Goal: Contribute content: Add original content to the website for others to see

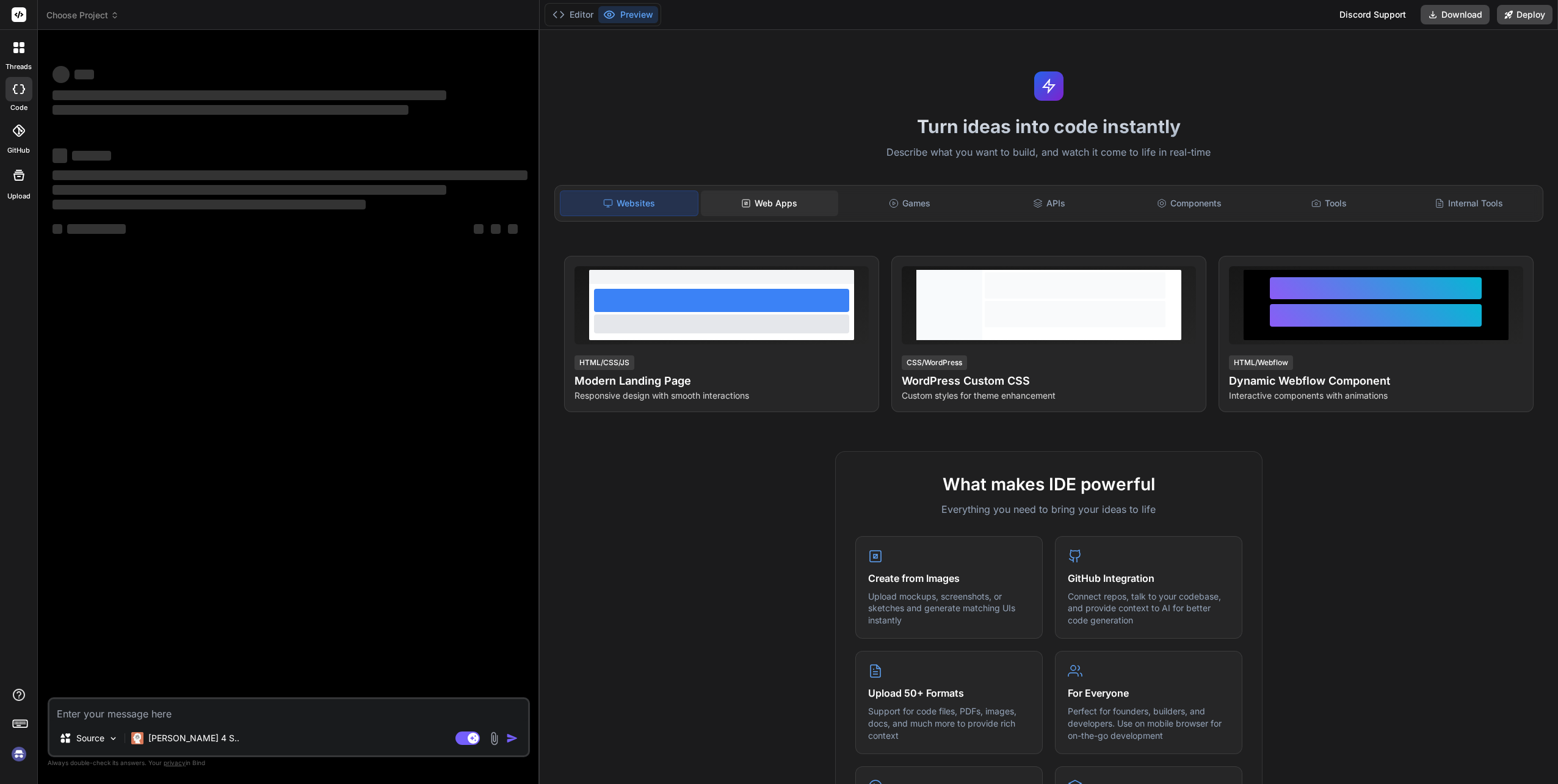
click at [756, 206] on div "Web Apps" at bounding box center [769, 204] width 137 height 26
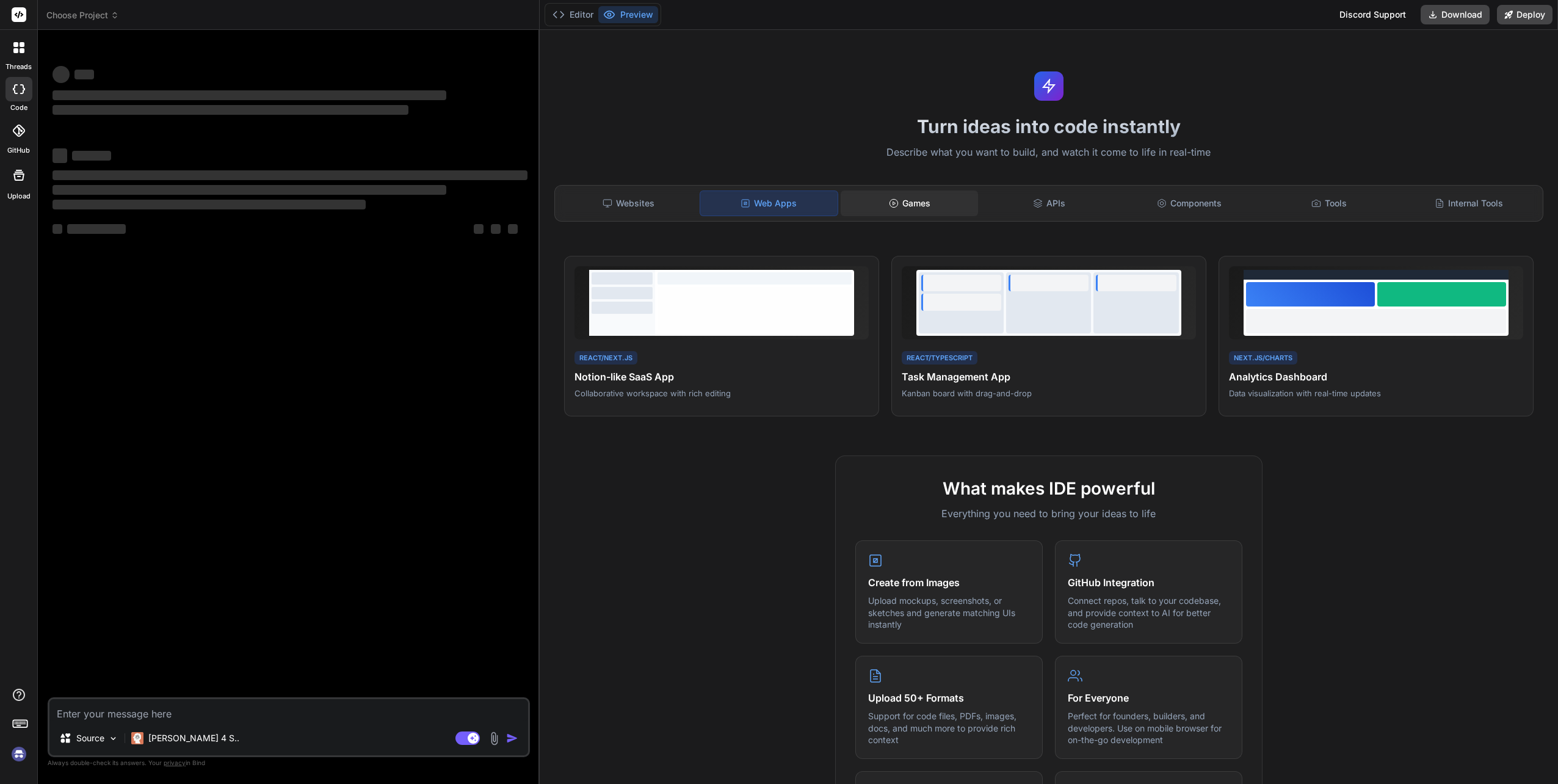
click at [883, 201] on div "Games" at bounding box center [909, 204] width 137 height 26
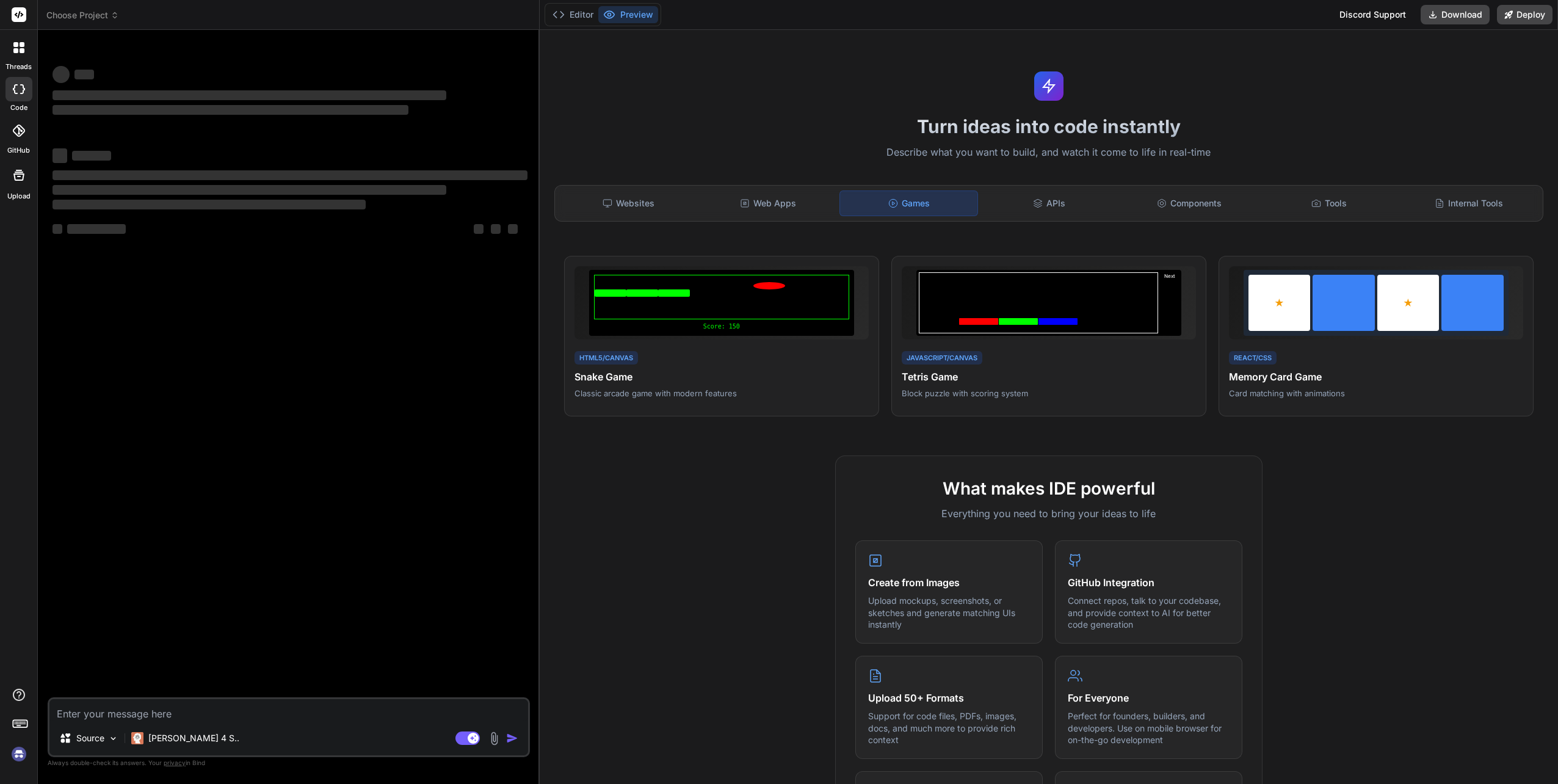
click at [1103, 219] on div "Websites Web Apps Games APIs Components Tools Internal Tools" at bounding box center [1049, 203] width 989 height 37
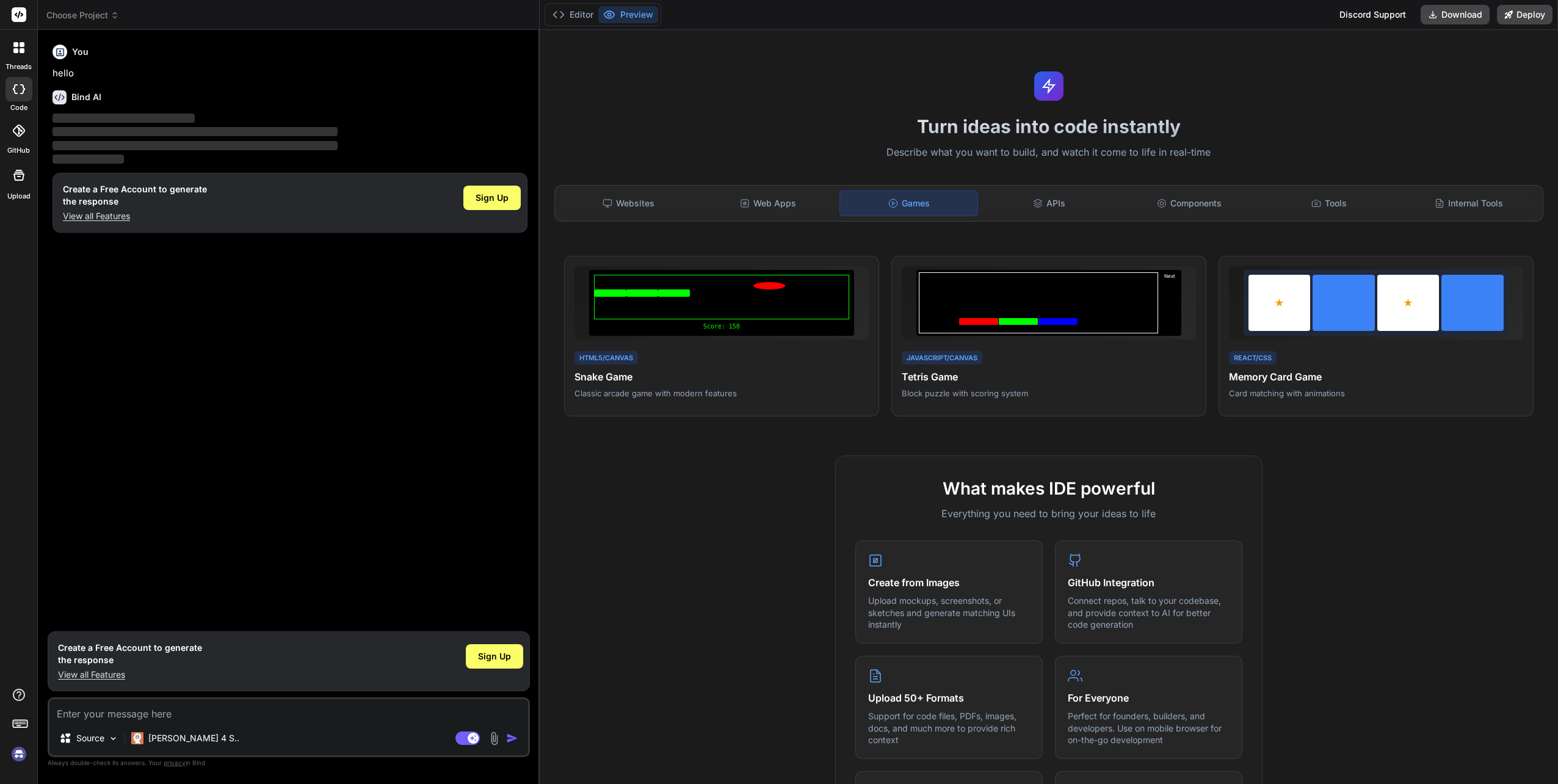
click at [201, 142] on span "‌" at bounding box center [195, 145] width 285 height 9
click at [475, 192] on div "Sign Up" at bounding box center [492, 198] width 58 height 24
click at [153, 716] on textarea at bounding box center [288, 710] width 478 height 22
click at [575, 11] on button "Editor" at bounding box center [573, 14] width 50 height 17
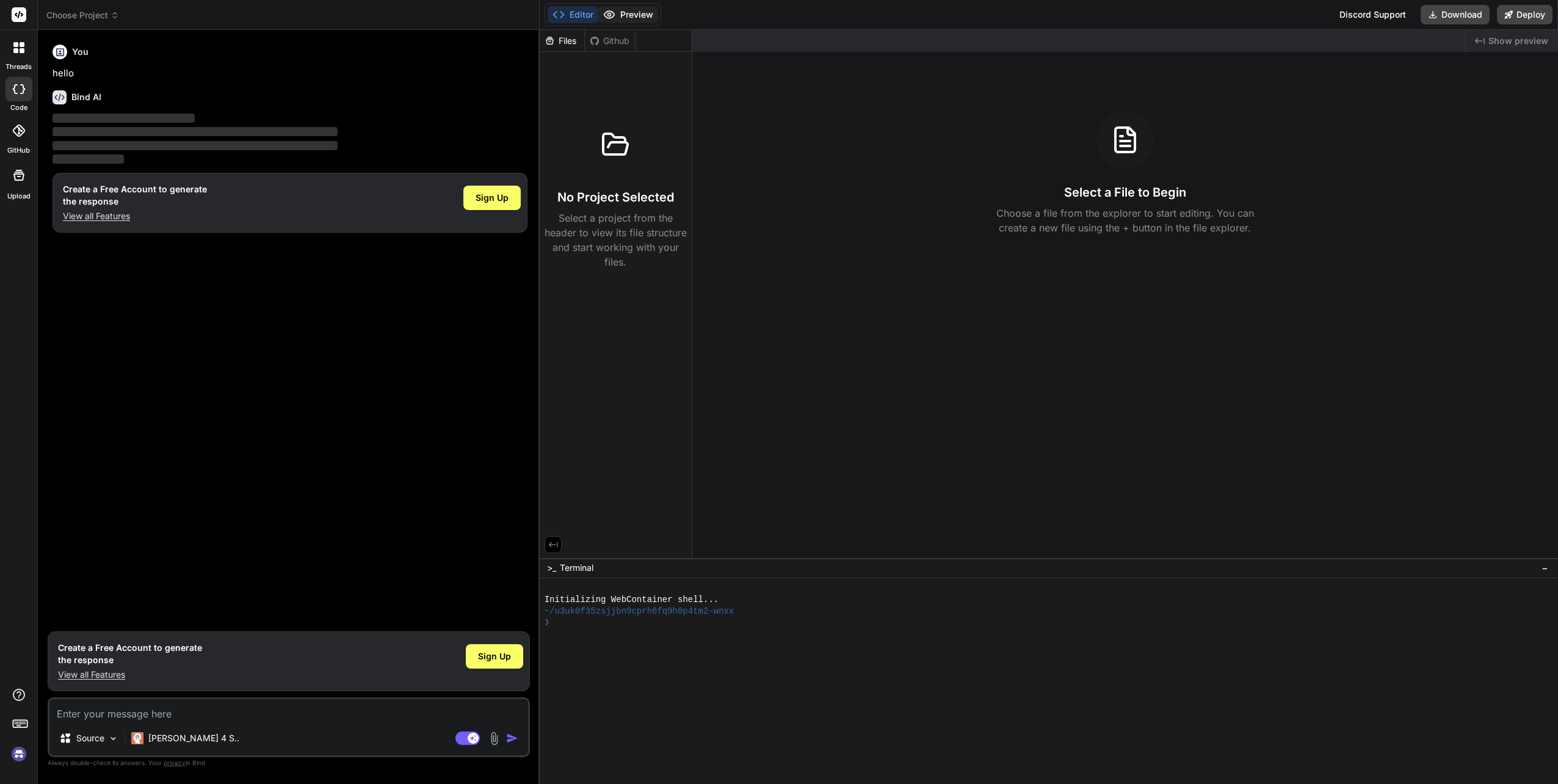
click at [603, 14] on icon at bounding box center [609, 14] width 10 height 7
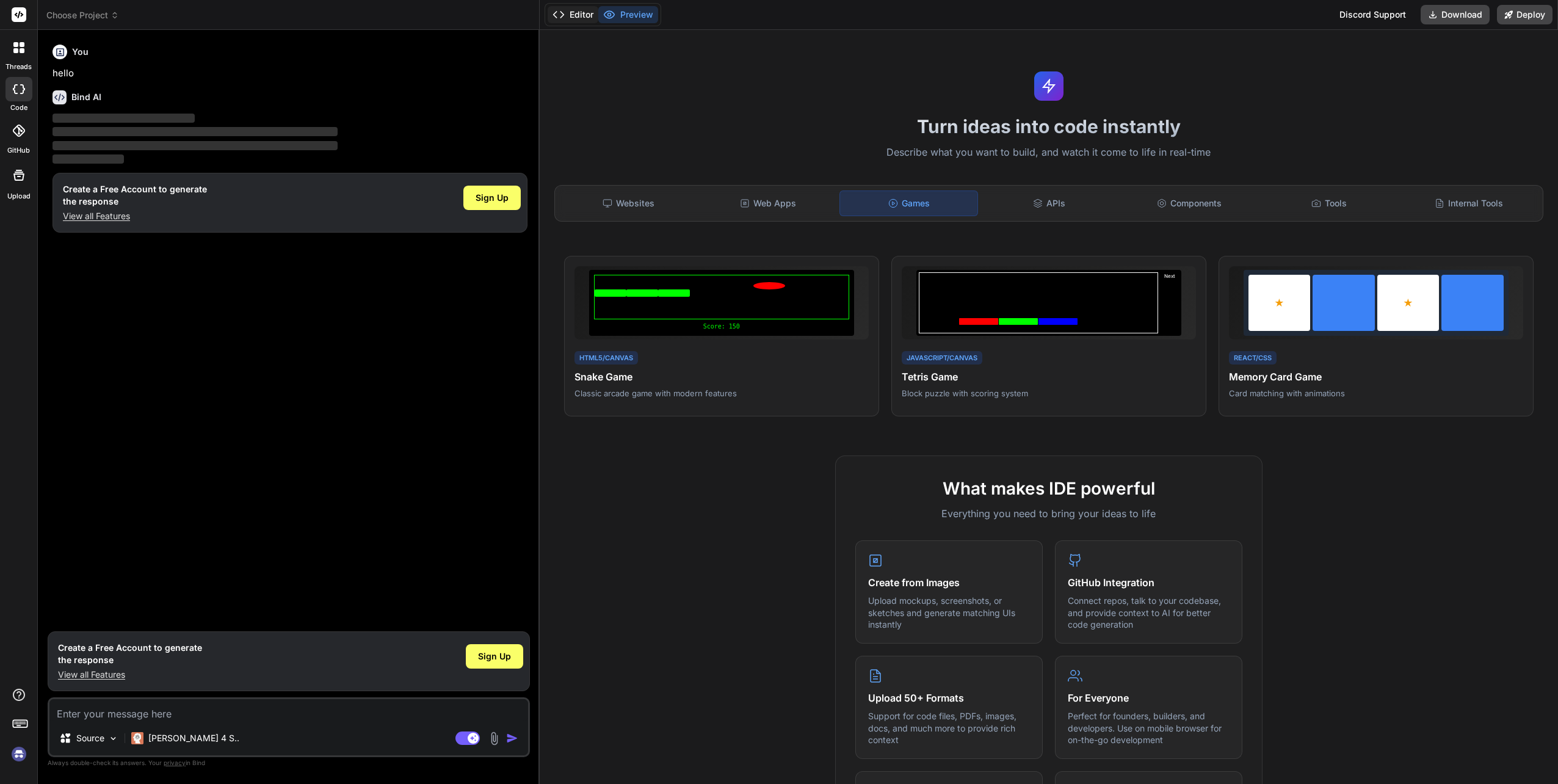
click at [575, 14] on button "Editor" at bounding box center [573, 14] width 50 height 17
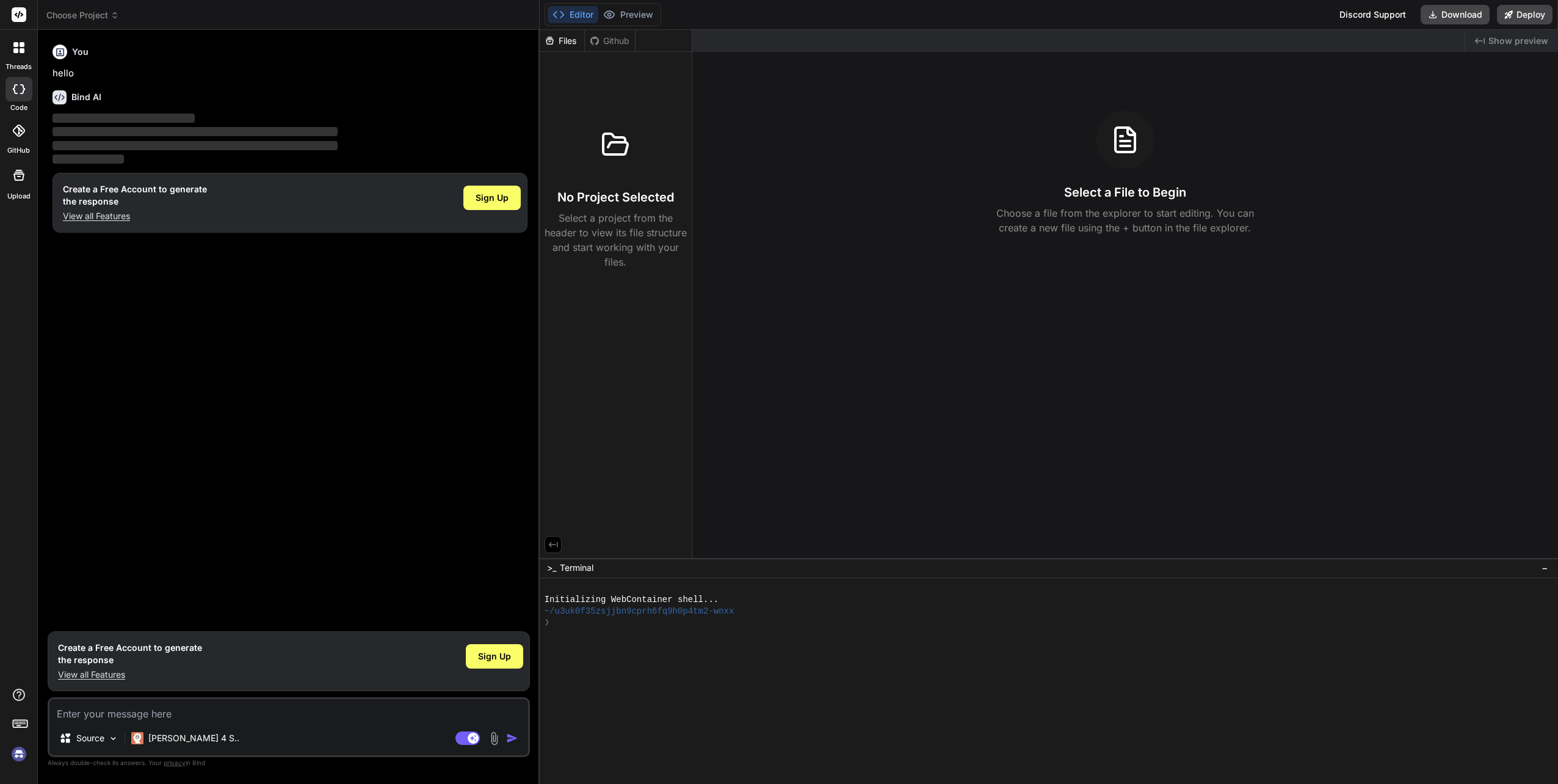
click at [1111, 223] on p "Choose a file from the explorer to start editing. You can create a new file usi…" at bounding box center [1125, 220] width 273 height 29
click at [14, 58] on div at bounding box center [19, 47] width 26 height 26
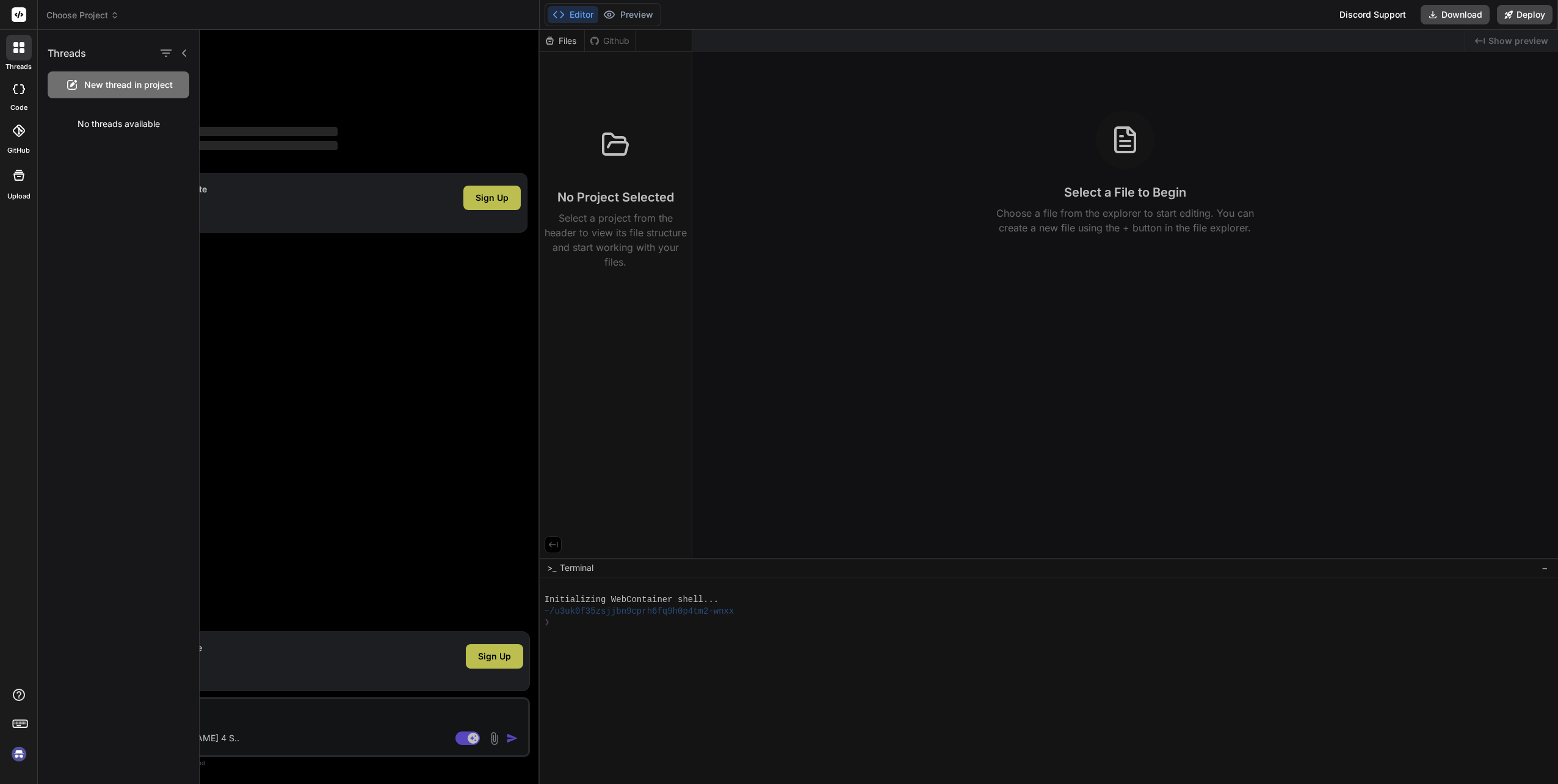
click at [11, 88] on div at bounding box center [19, 89] width 27 height 24
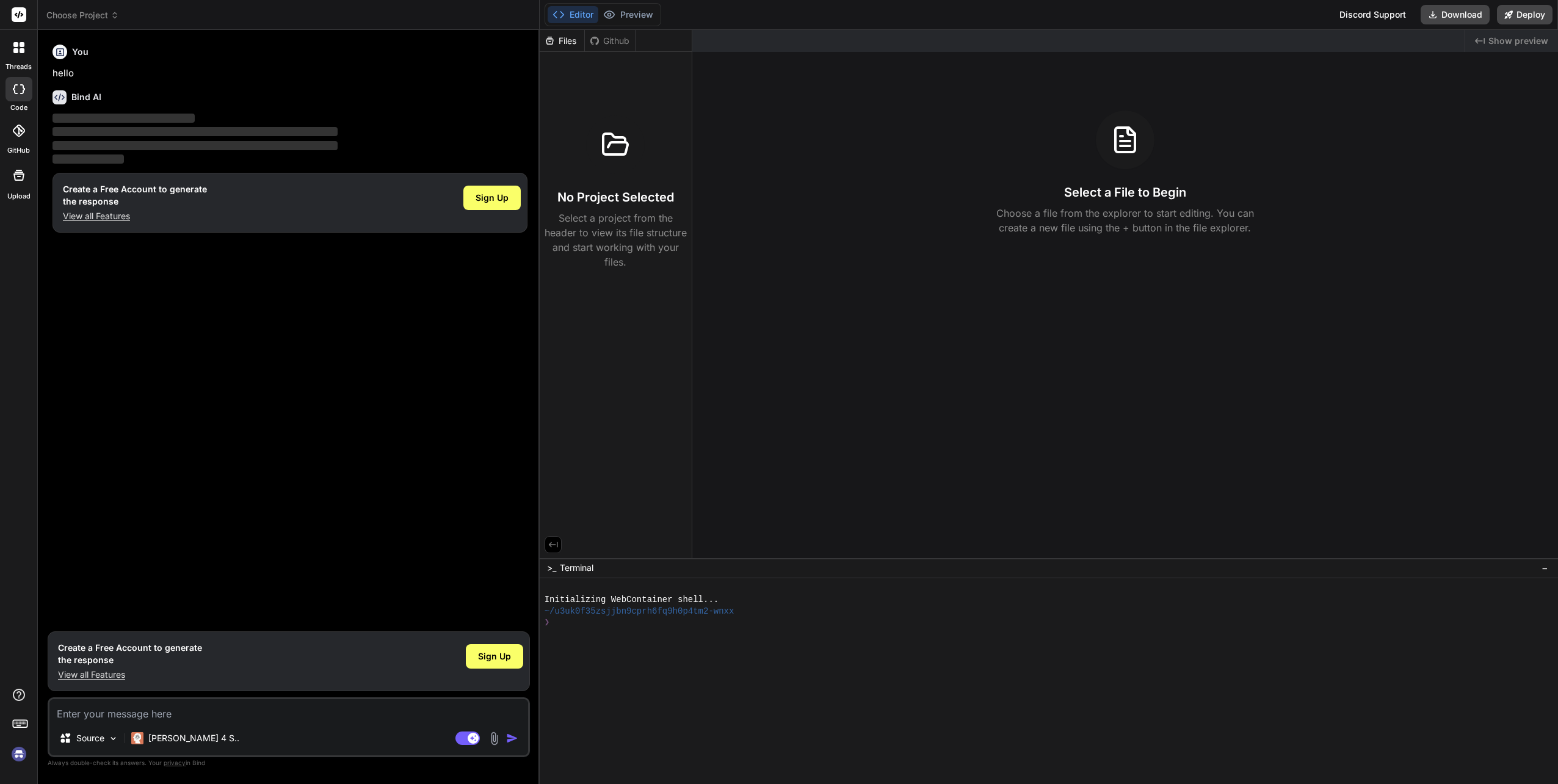
click at [17, 132] on icon at bounding box center [19, 130] width 12 height 12
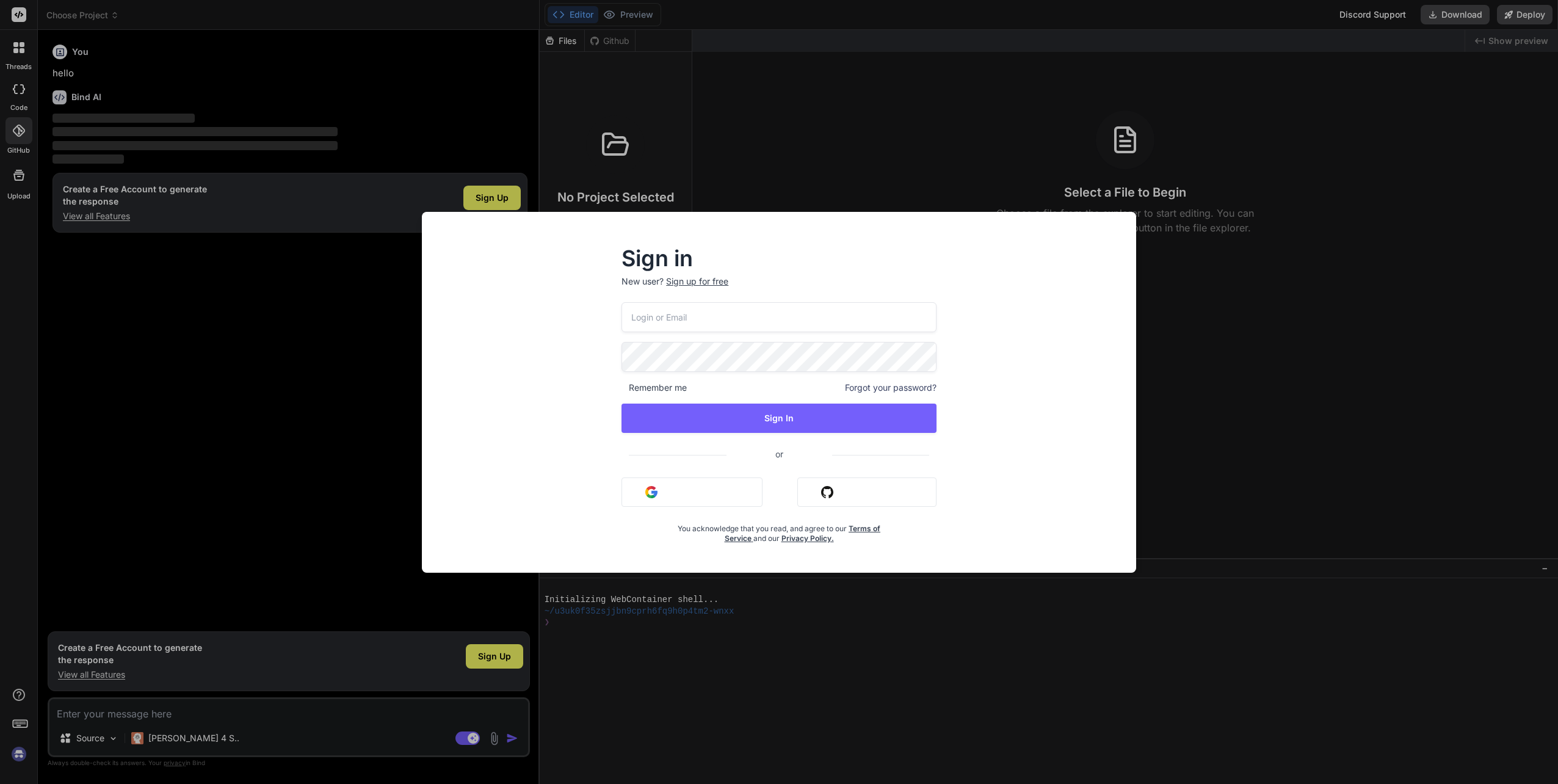
click at [803, 176] on div "Sign in New user? Sign up for free Remember me Forgot your password? Sign In or…" at bounding box center [779, 392] width 1558 height 784
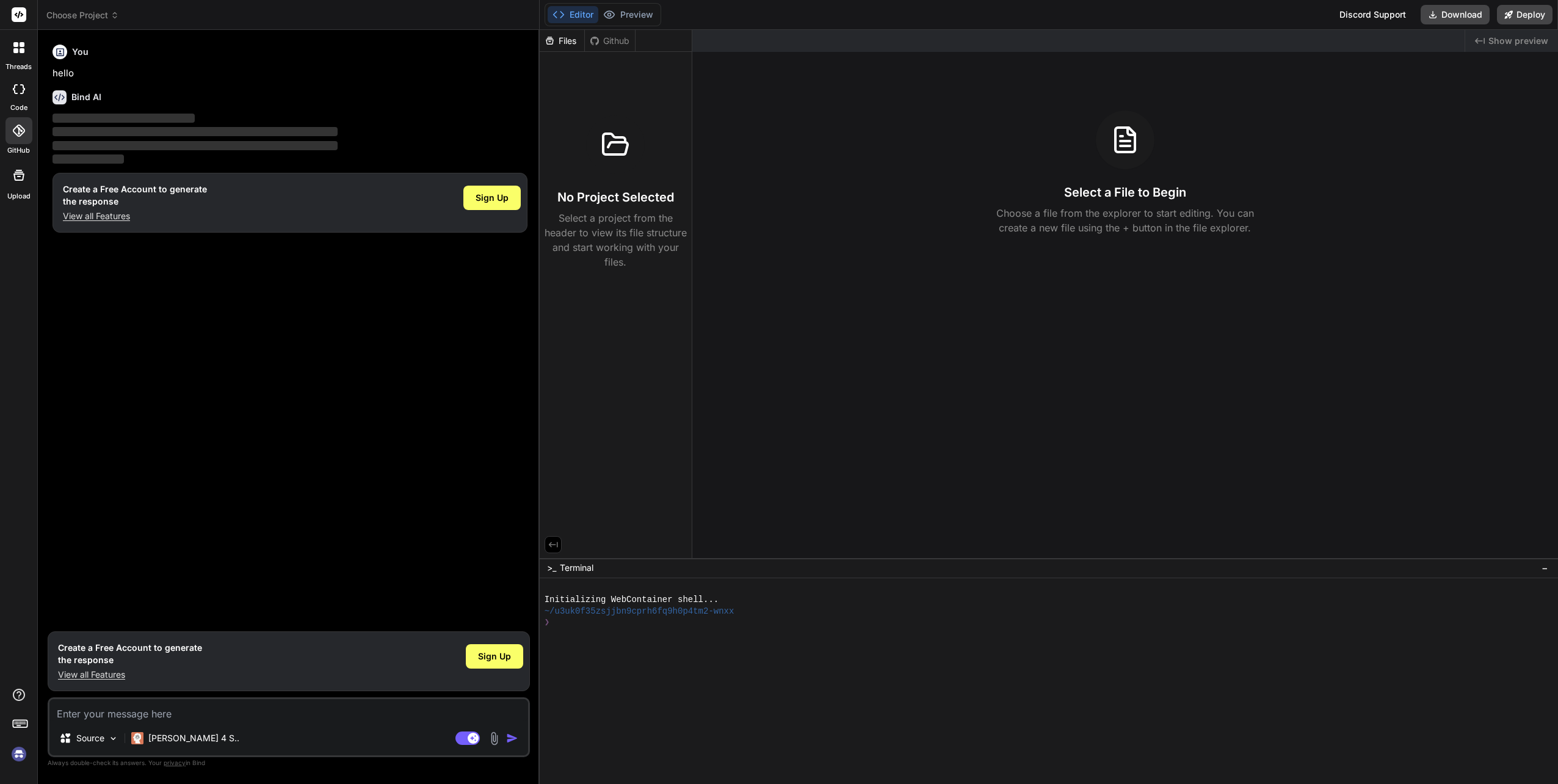
click at [24, 129] on icon at bounding box center [19, 130] width 12 height 12
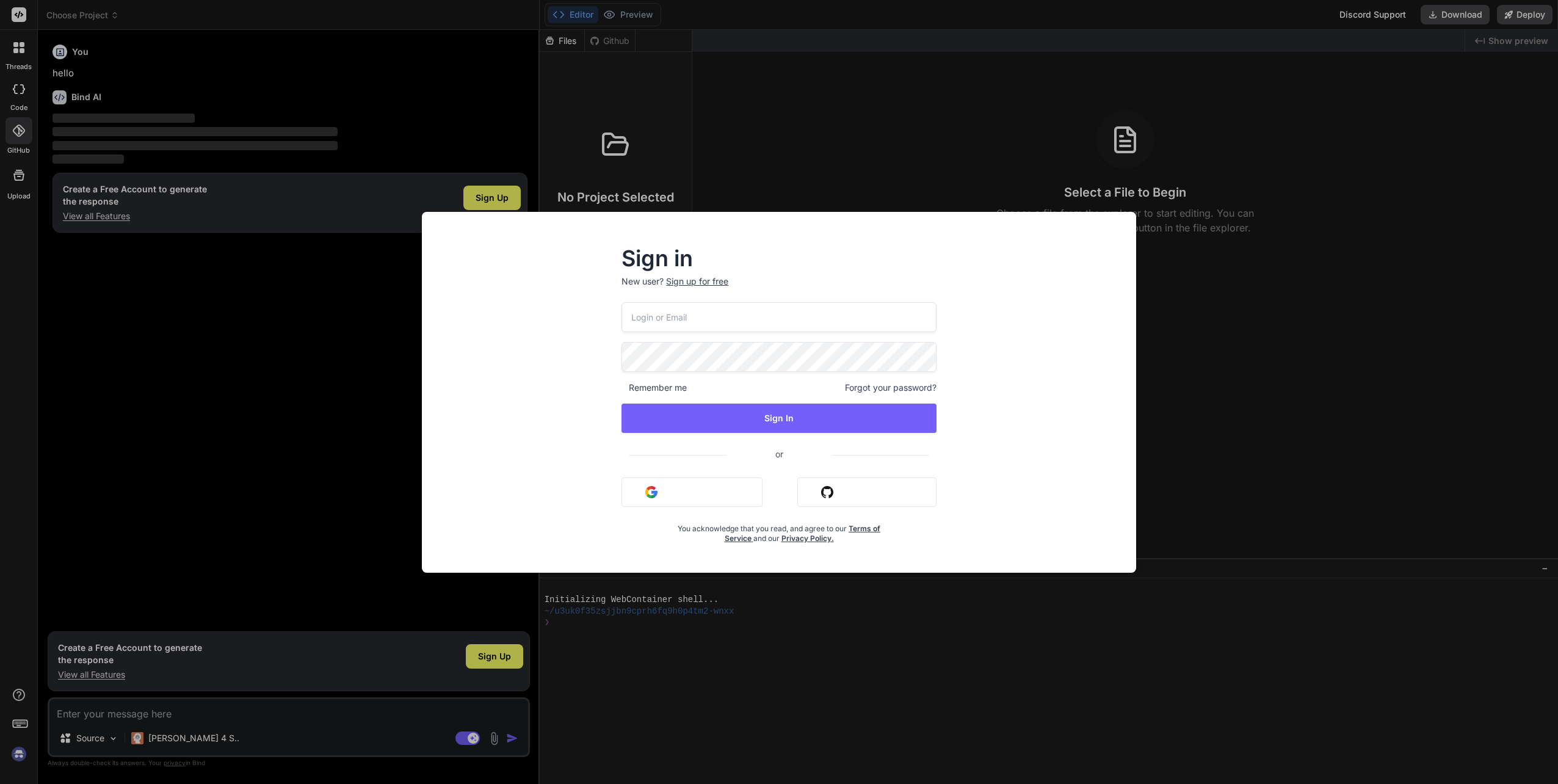
click at [729, 486] on button "Sign in with Google" at bounding box center [692, 492] width 141 height 29
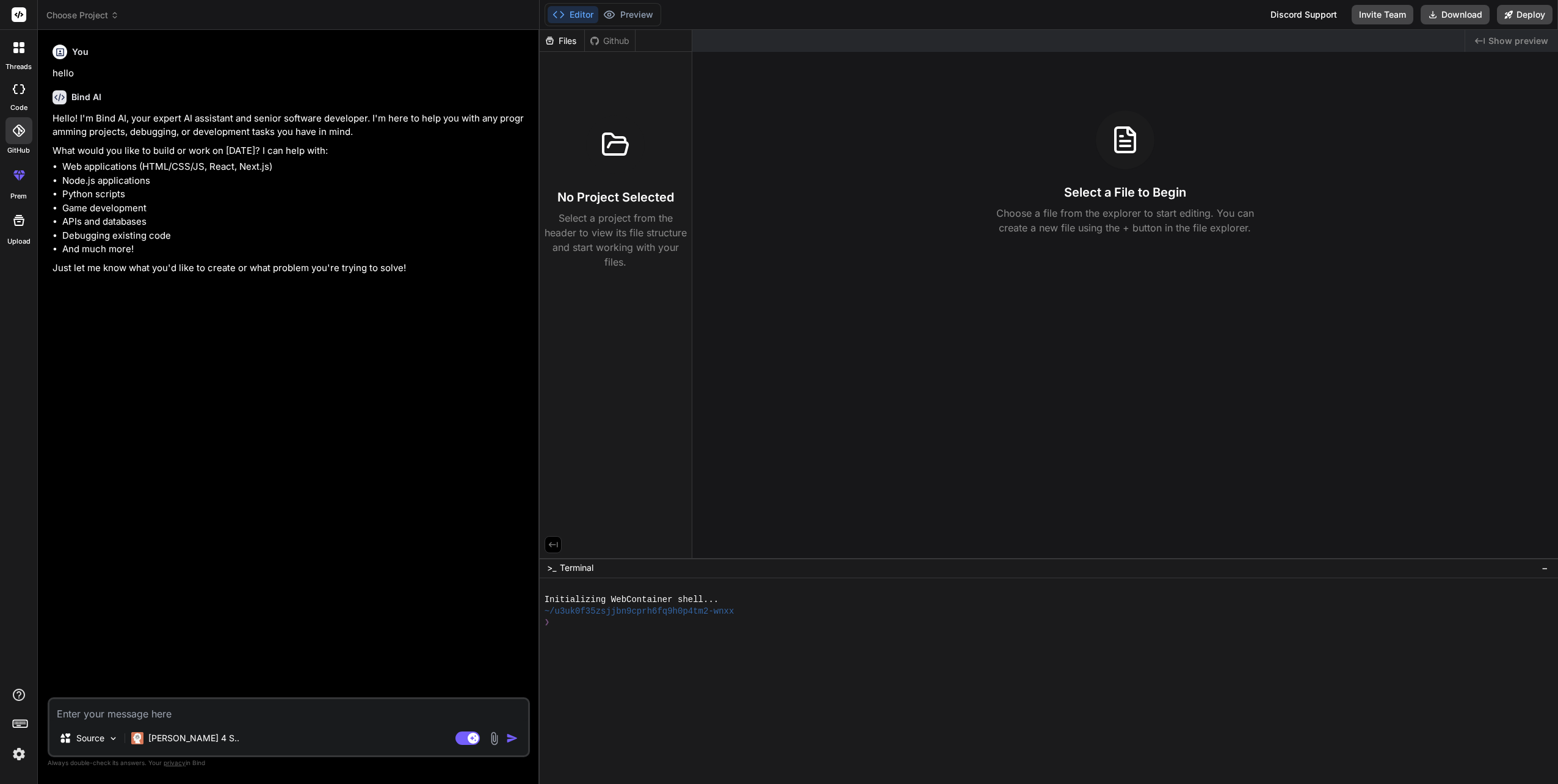
type textarea "x"
click at [245, 348] on div "You hello Bind AI Hello! I'm Bind AI, your expert AI assistant and senior softw…" at bounding box center [290, 368] width 480 height 657
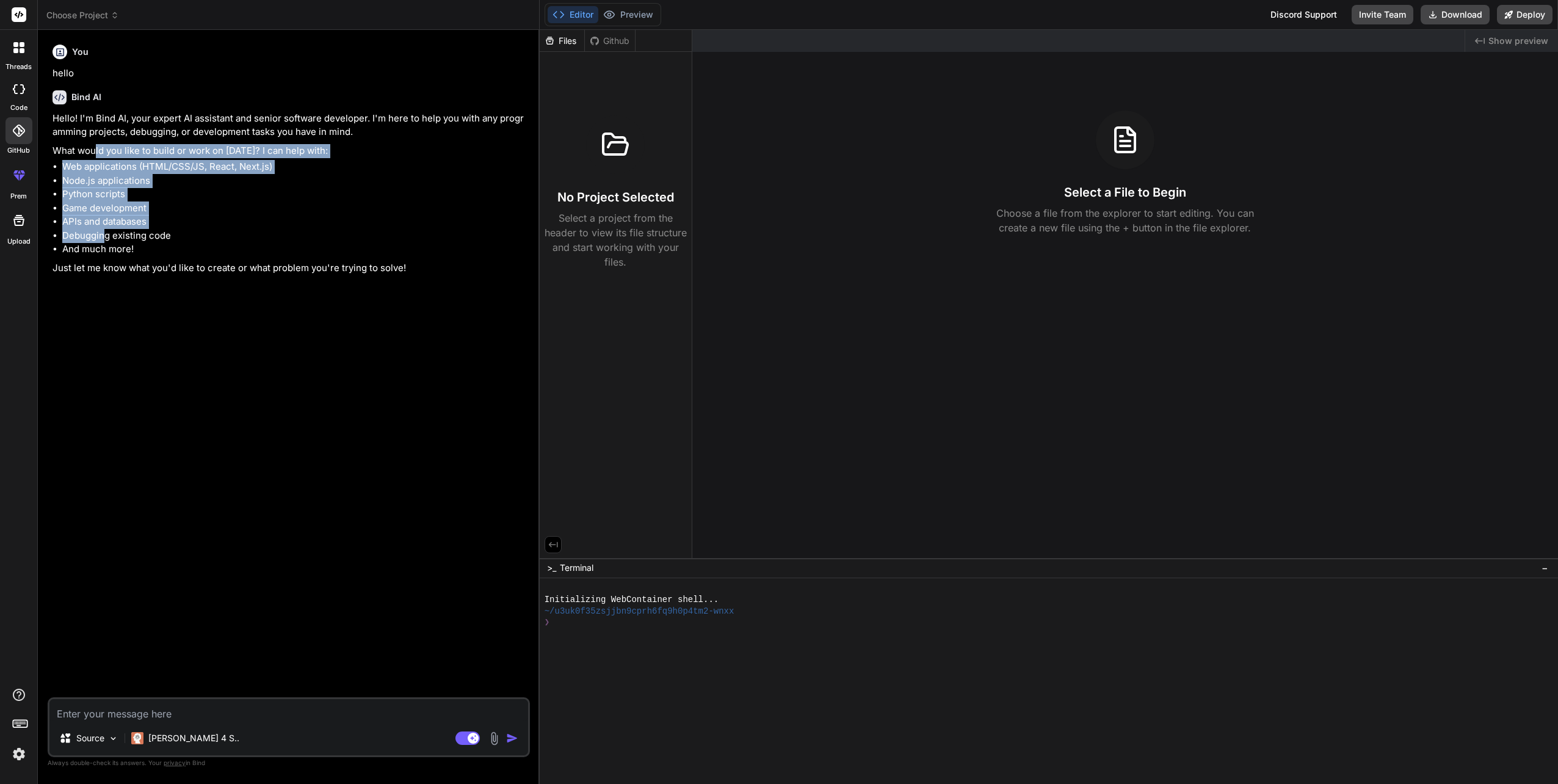
drag, startPoint x: 95, startPoint y: 155, endPoint x: 109, endPoint y: 245, distance: 91.1
click at [109, 245] on div "Hello! I'm Bind AI, your expert AI assistant and senior software developer. I'm…" at bounding box center [290, 193] width 475 height 163
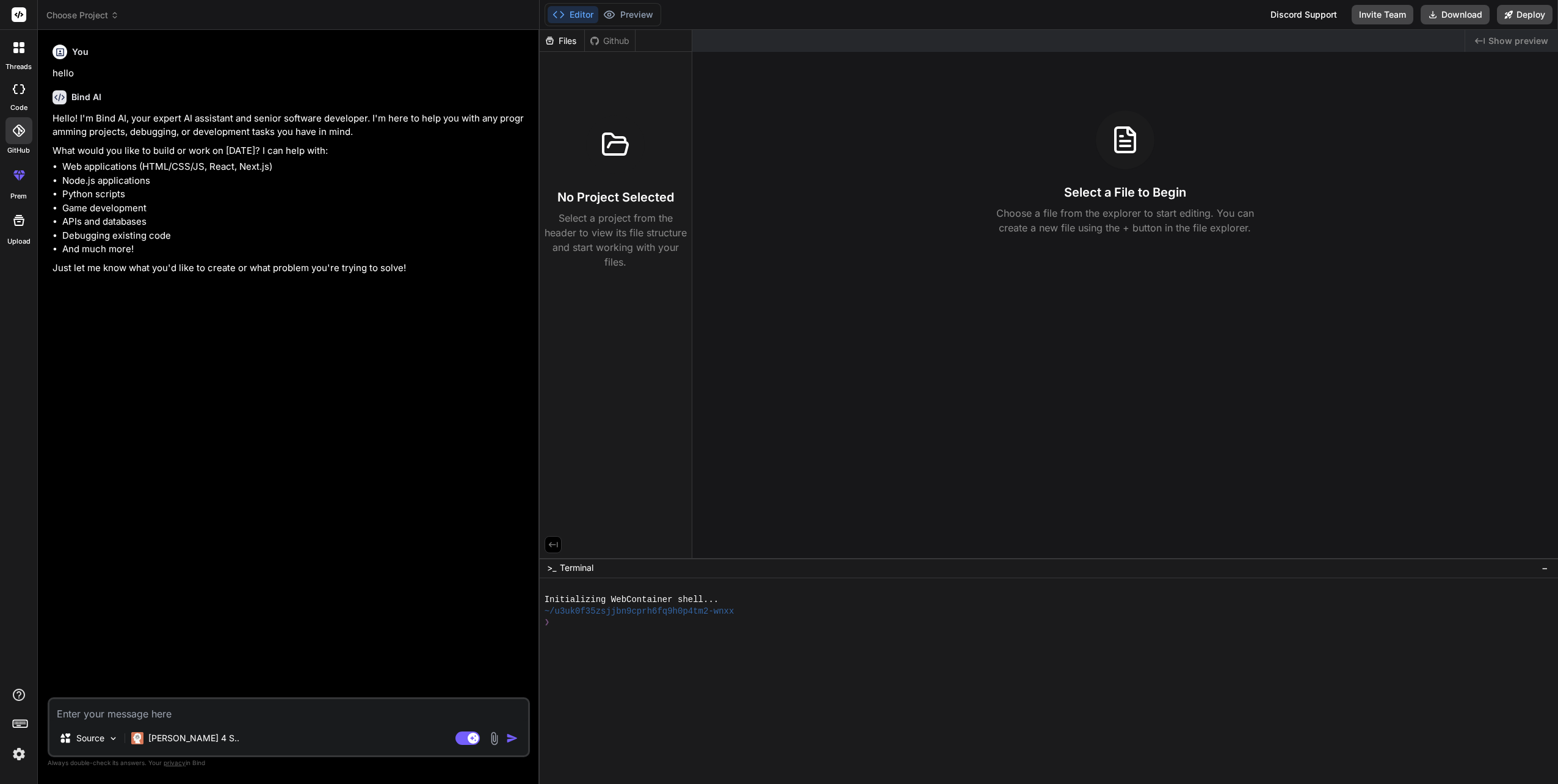
click at [137, 412] on div "You hello Bind AI Hello! I'm Bind AI, your expert AI assistant and senior softw…" at bounding box center [290, 368] width 480 height 657
click at [106, 716] on textarea at bounding box center [288, 710] width 478 height 22
click at [368, 721] on div "Source Claude 4 S.. Agent Mode. When this toggle is activated, AI automatically…" at bounding box center [288, 726] width 482 height 60
click at [361, 716] on textarea at bounding box center [288, 710] width 478 height 22
paste textarea "<!DOCTYPE html> <html> <head> <title>Applicant/Employee Form</title> <link rel=…"
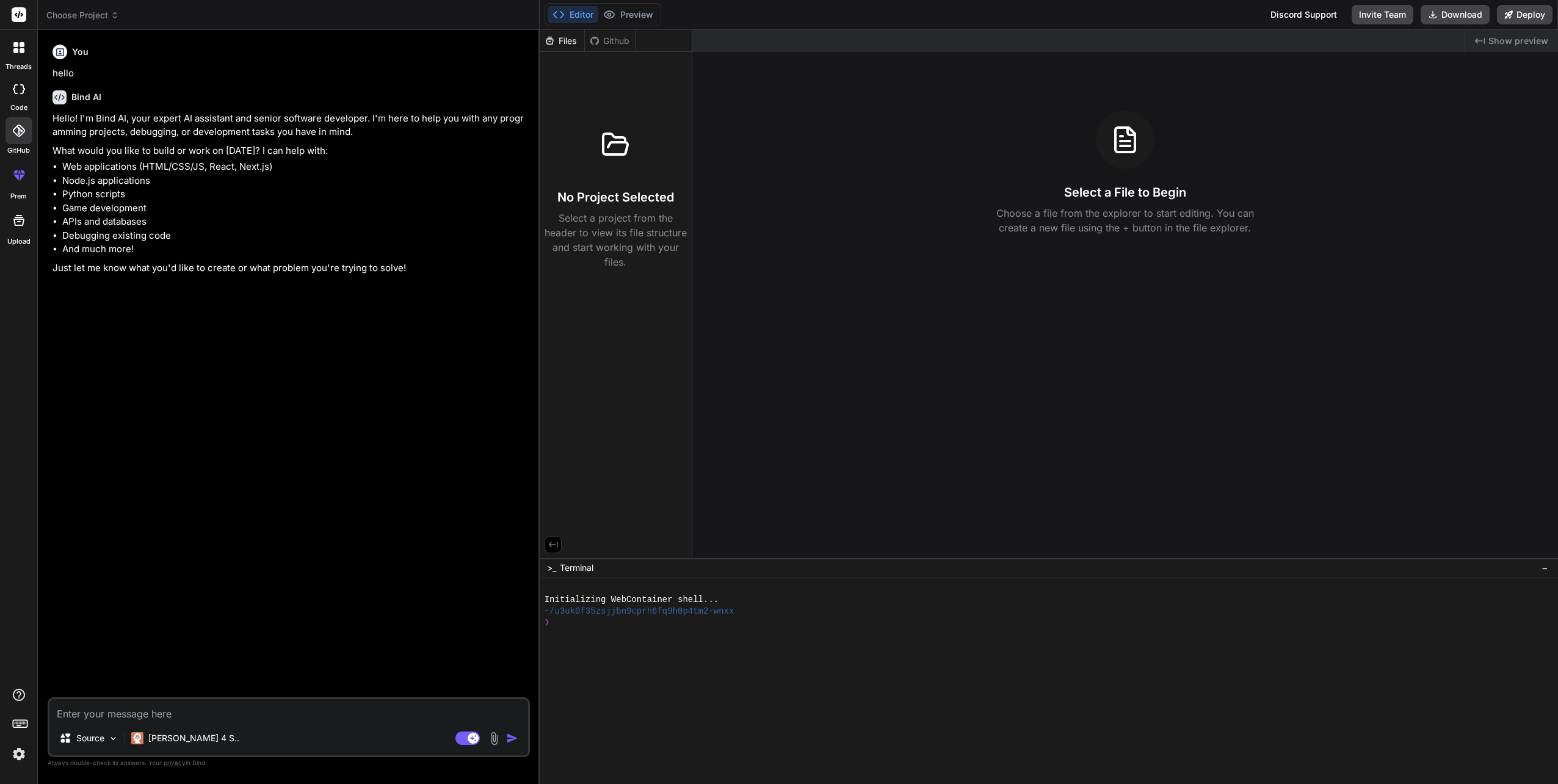
type textarea "<!DOCTYPE html> <html> <head> <title>Applicant/Employee Form</title> <link rel=…"
type textarea "x"
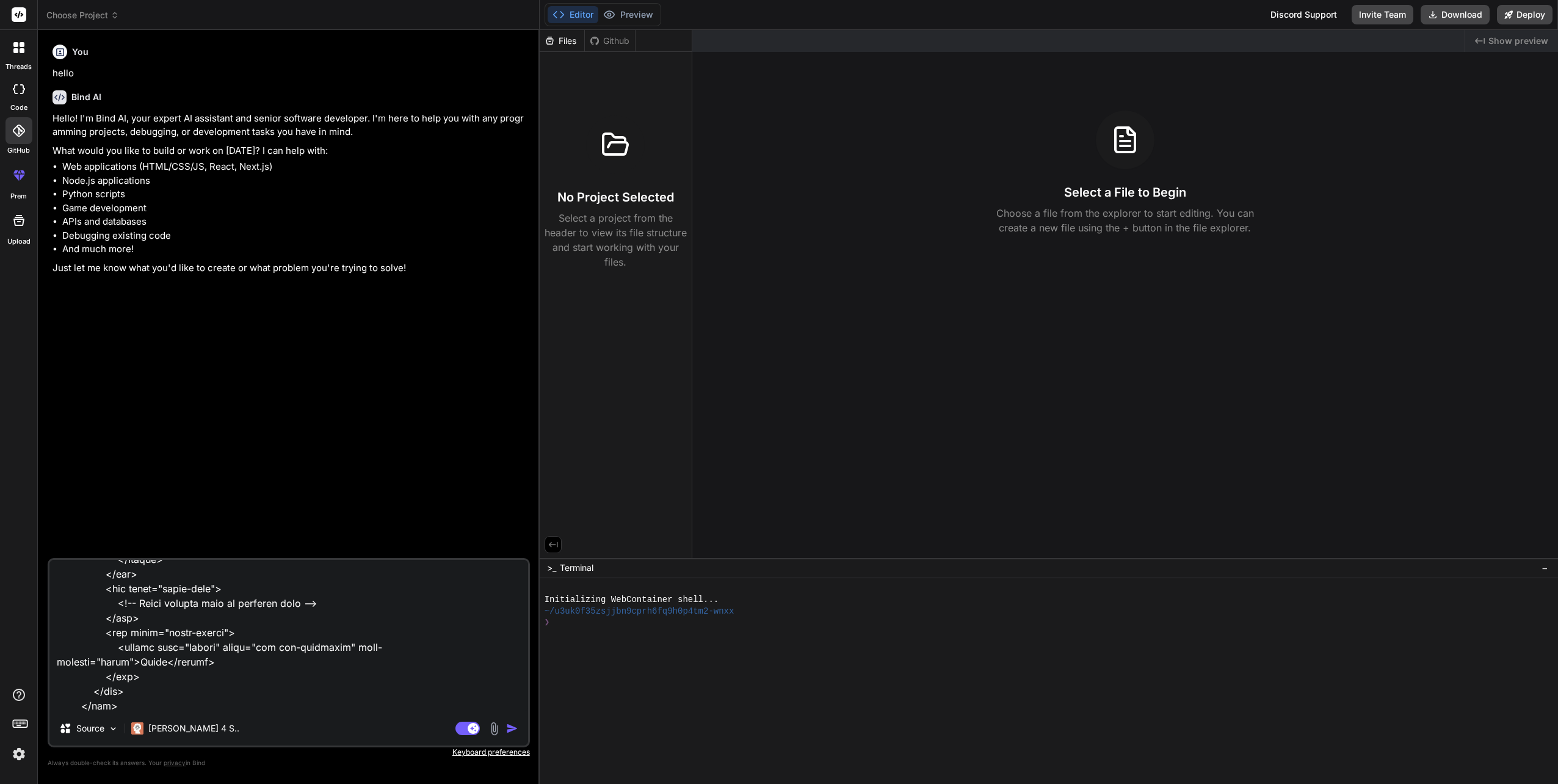
type textarea "<!DOCTYPE html> <html> <head> <title>Applicant/Employee Form</title> <link rel=…"
type textarea "x"
type textarea "<!DOCTYPE html> <html> <head> <title>Applicant/Employee Form</title> <link rel=…"
type textarea "x"
type textarea "<!DOCTYPE html> <html> <head> <title>Applicant/Employee Form</title> <link rel=…"
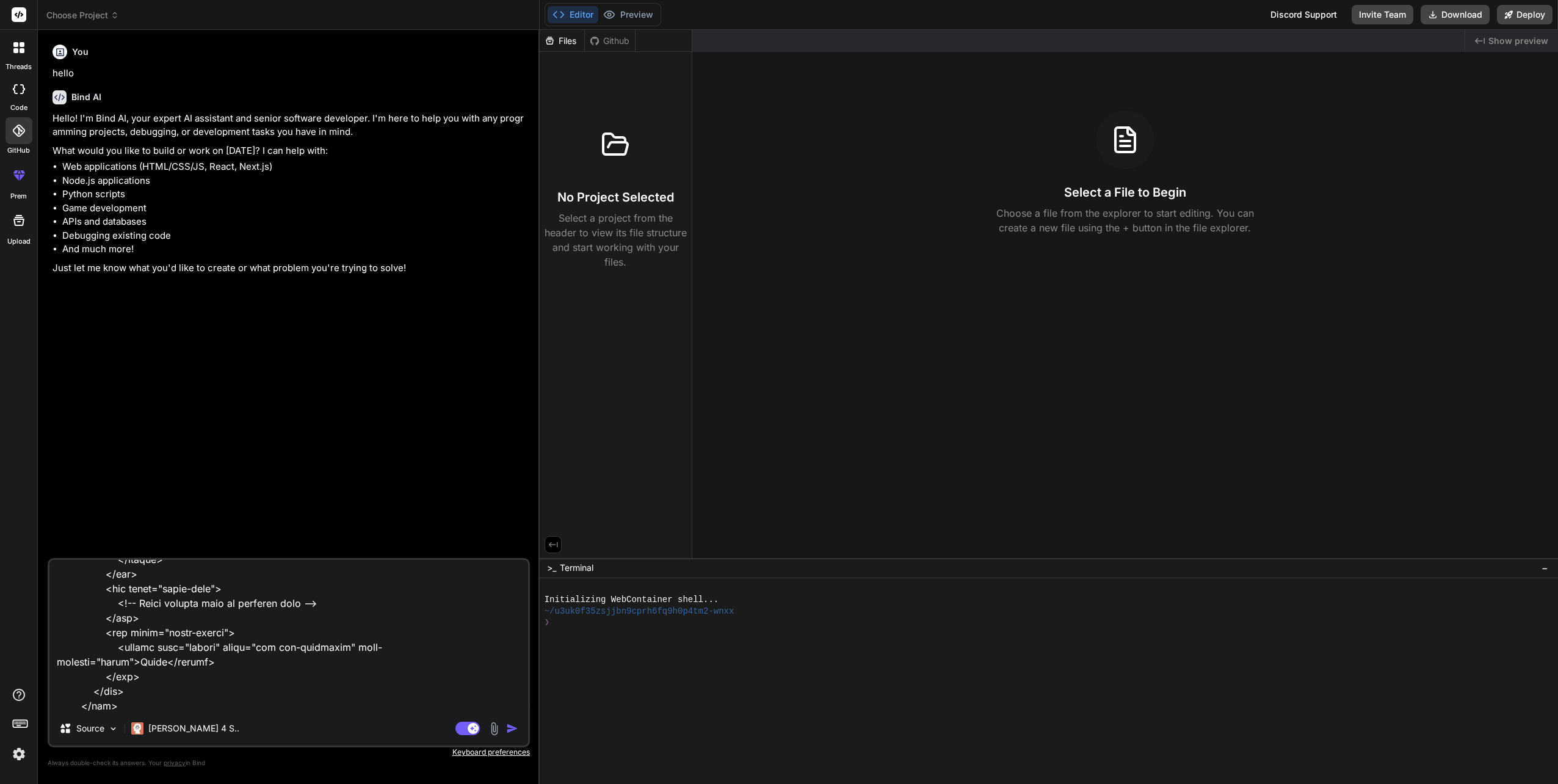
type textarea "x"
type textarea "<!DOCTYPE html> <html> <head> <title>Applicant/Employee Form</title> <link rel=…"
type textarea "x"
type textarea "<!DOCTYPE html> <html> <head> <title>Applicant/Employee Form</title> <link rel=…"
type textarea "x"
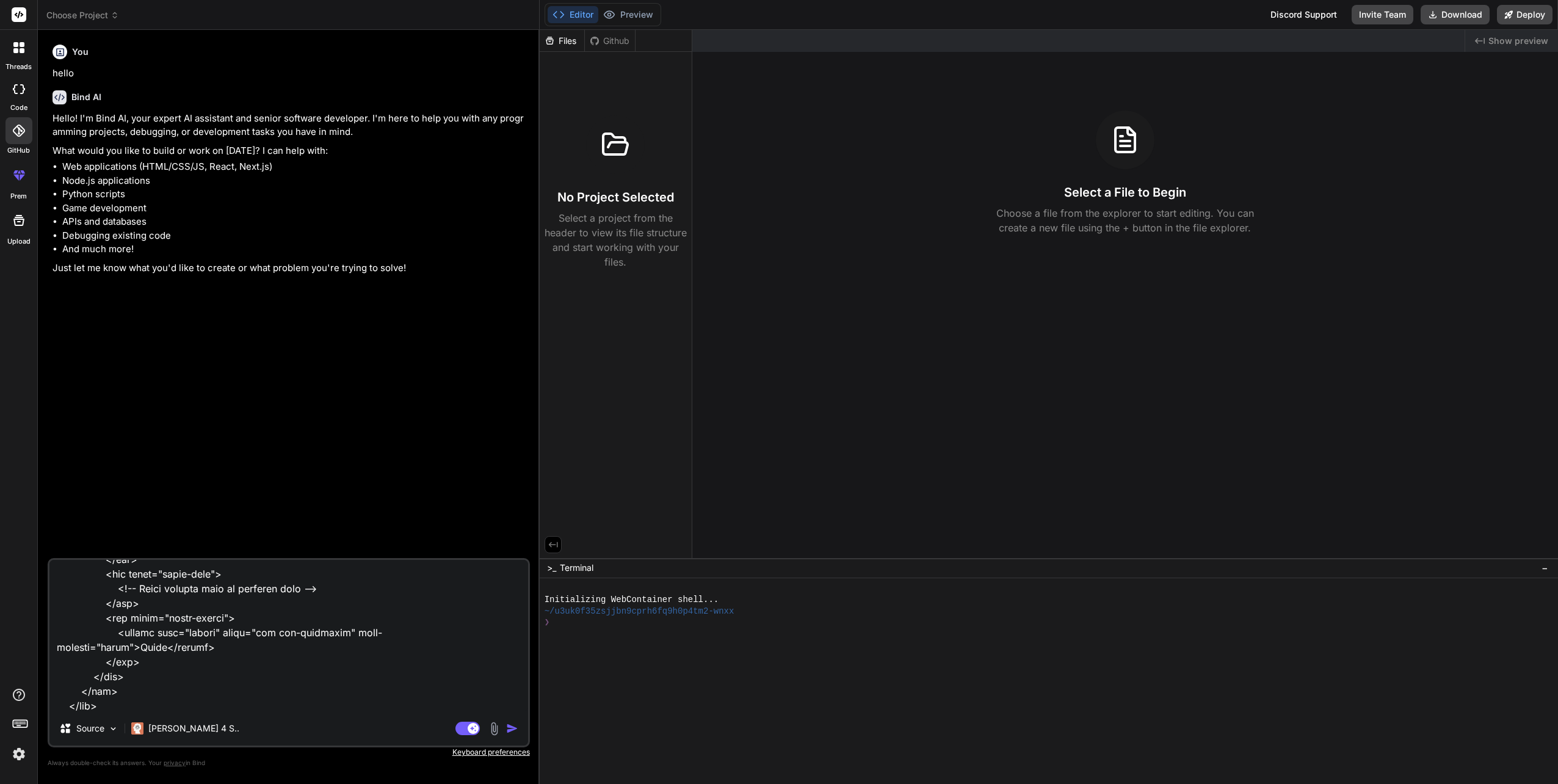
type textarea "<!DOCTYPE html> <html> <head> <title>Applicant/Employee Form</title> <link rel=…"
type textarea "x"
type textarea "<!DOCTYPE html> <html> <head> <title>Applicant/Employee Form</title> <link rel=…"
type textarea "x"
type textarea "<!DOCTYPE html> <html> <head> <title>Applicant/Employee Form</title> <link rel=…"
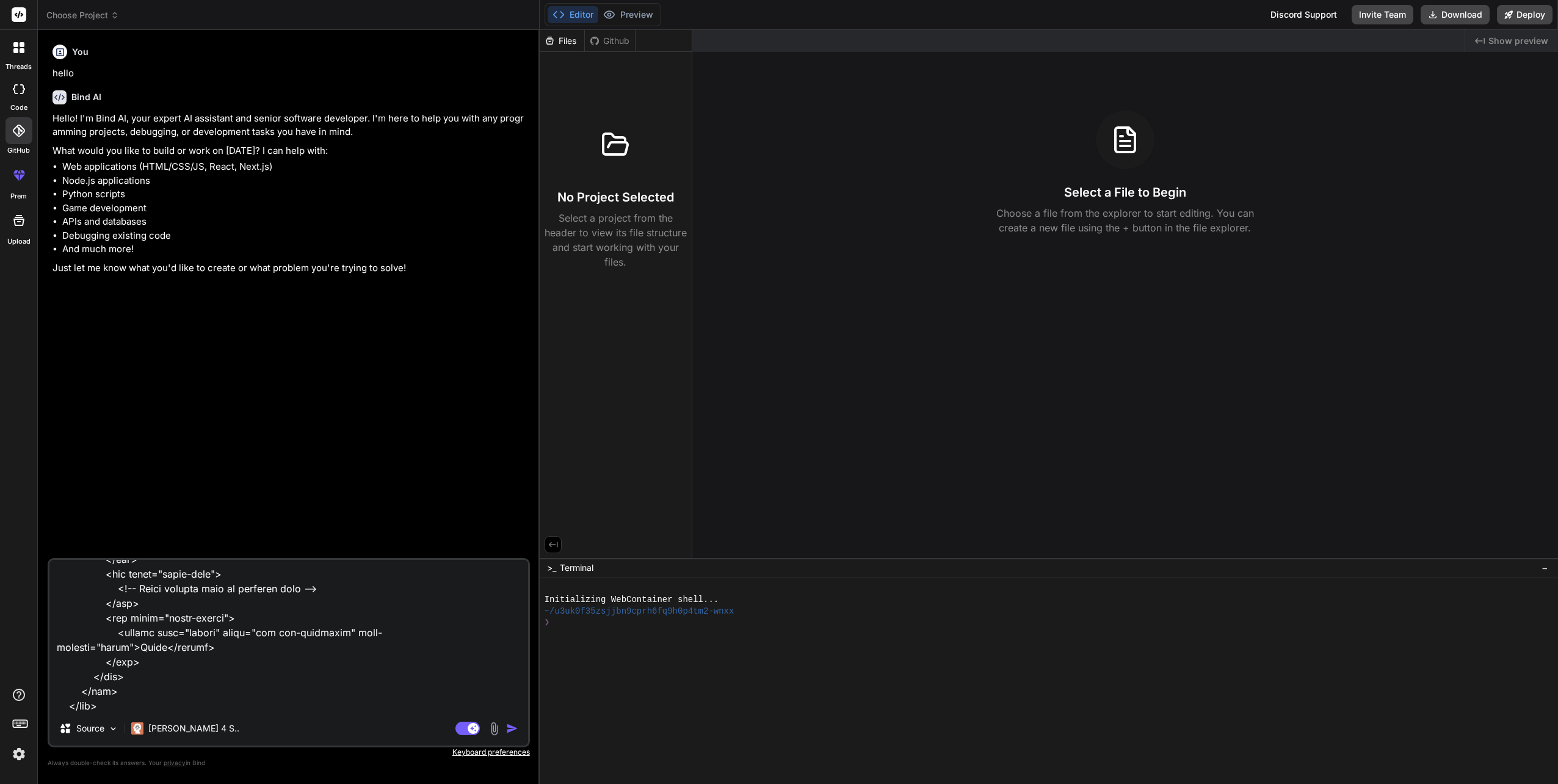
type textarea "x"
type textarea "<!DOCTYPE html> <html> <head> <title>Applicant/Employee Form</title> <link rel=…"
type textarea "x"
type textarea "<!DOCTYPE html> <html> <head> <title>Applicant/Employee Form</title> <link rel=…"
type textarea "x"
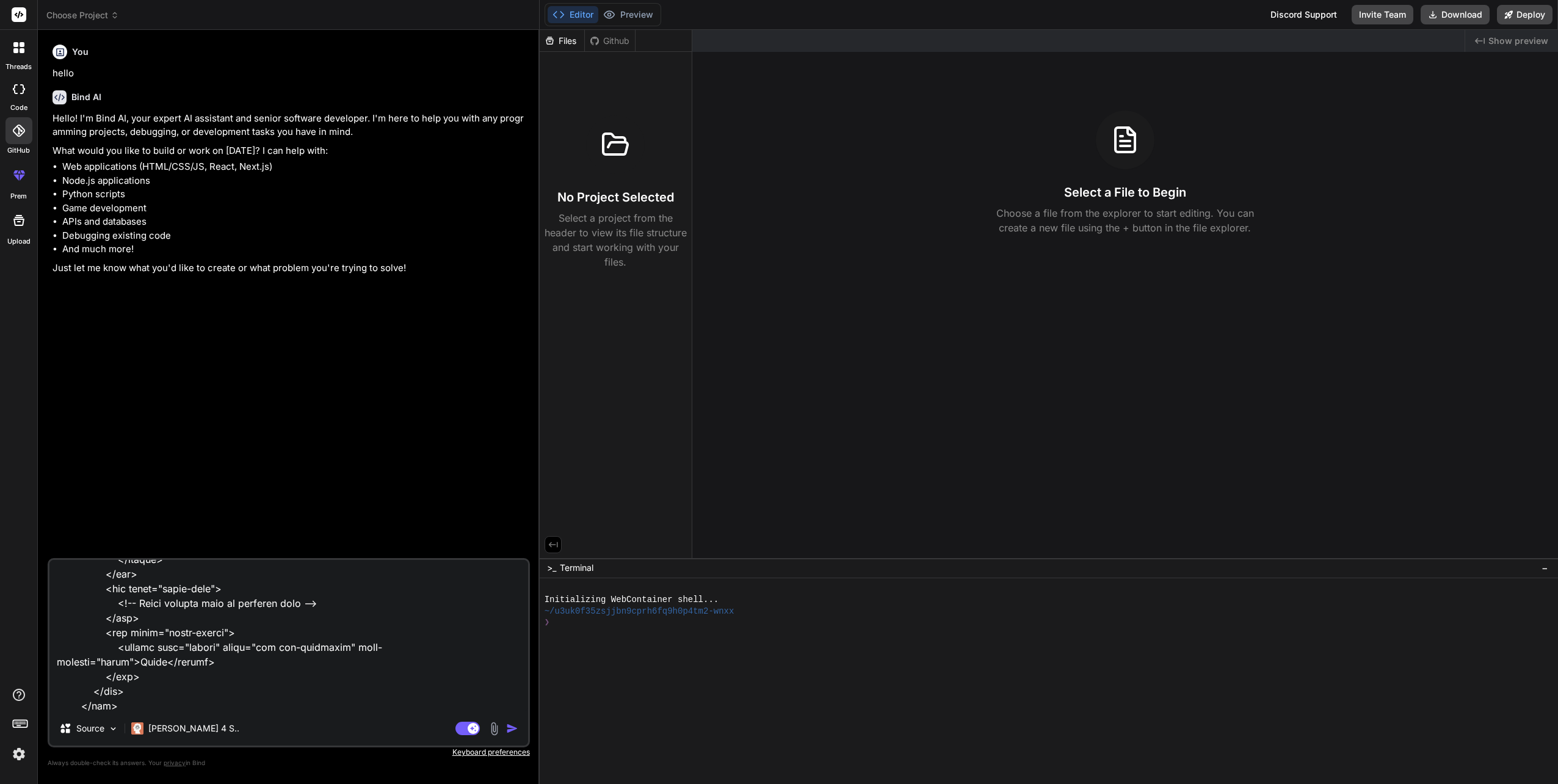
type textarea "<!DOCTYPE html> <html> <head> <title>Applicant/Employee Form</title> <link rel=…"
type textarea "x"
type textarea "<!DOCTYPE html> <html> <head> <title>Applicant/Employee Form</title> <link rel=…"
type textarea "x"
type textarea "<!DOCTYPE html> <html> <head> <title>Applicant/Employee Form</title> <link rel=…"
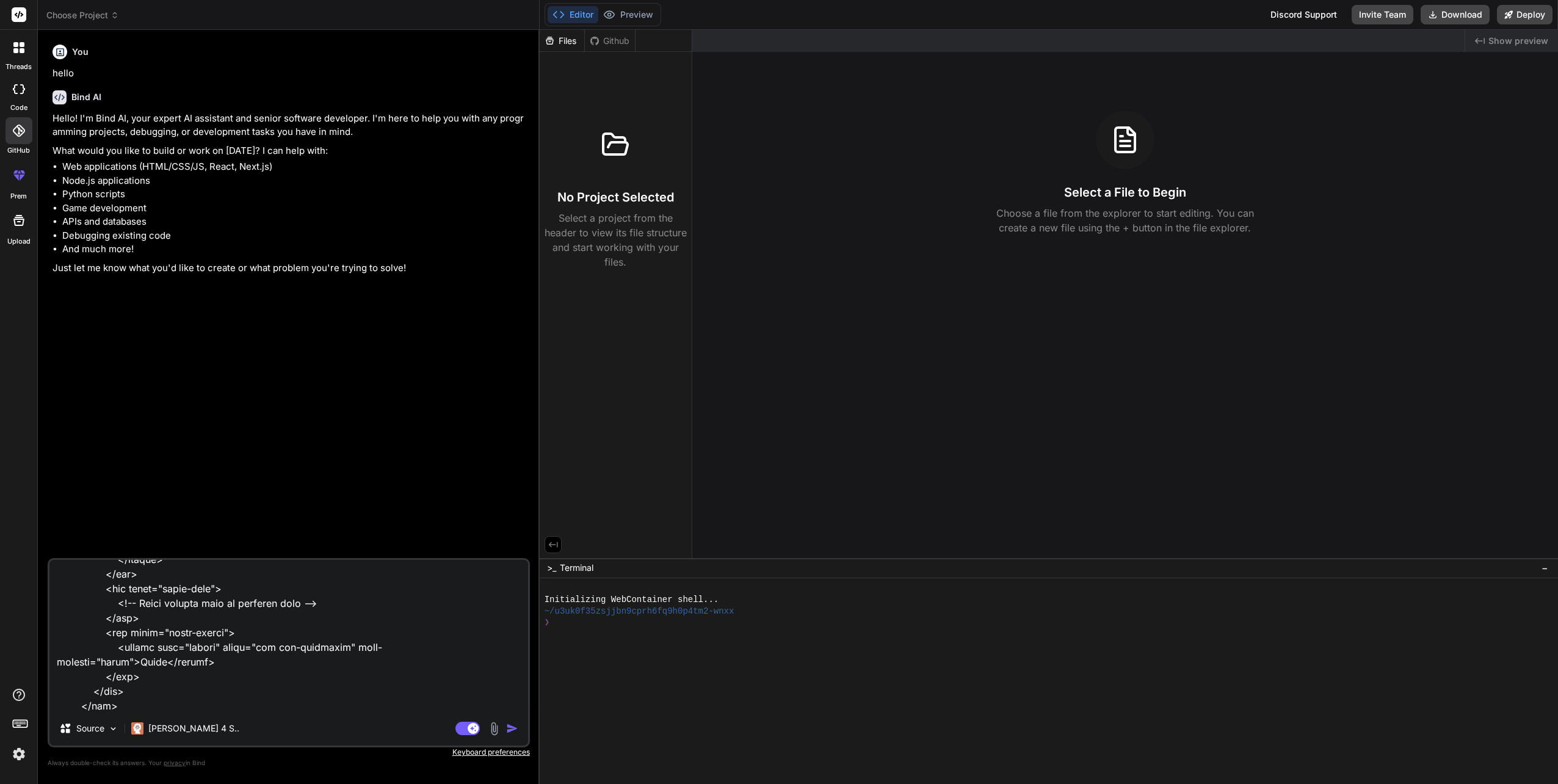
click at [506, 728] on img "button" at bounding box center [511, 728] width 12 height 12
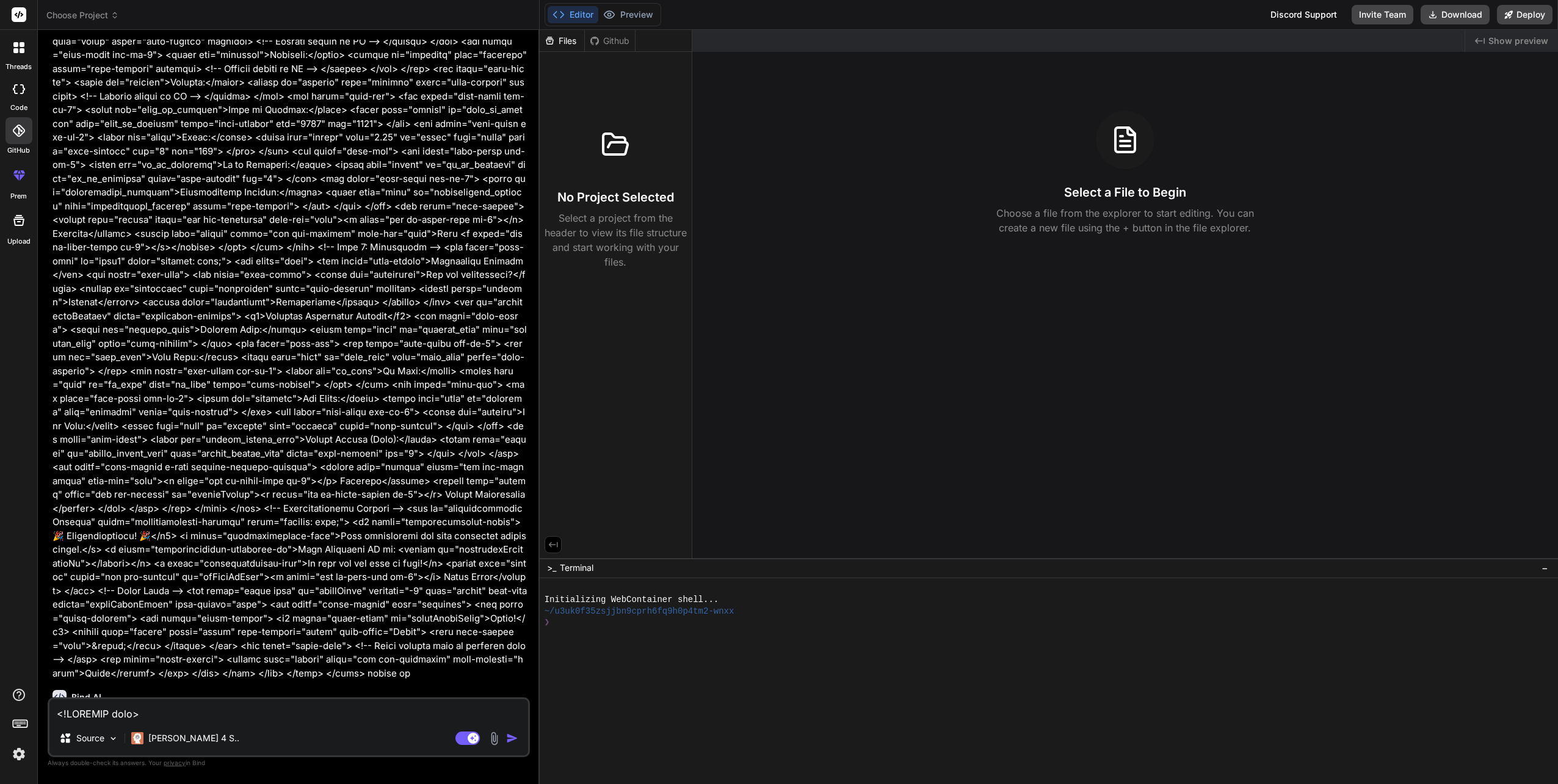
scroll to position [2412, 0]
click at [619, 12] on button "Preview" at bounding box center [628, 14] width 60 height 17
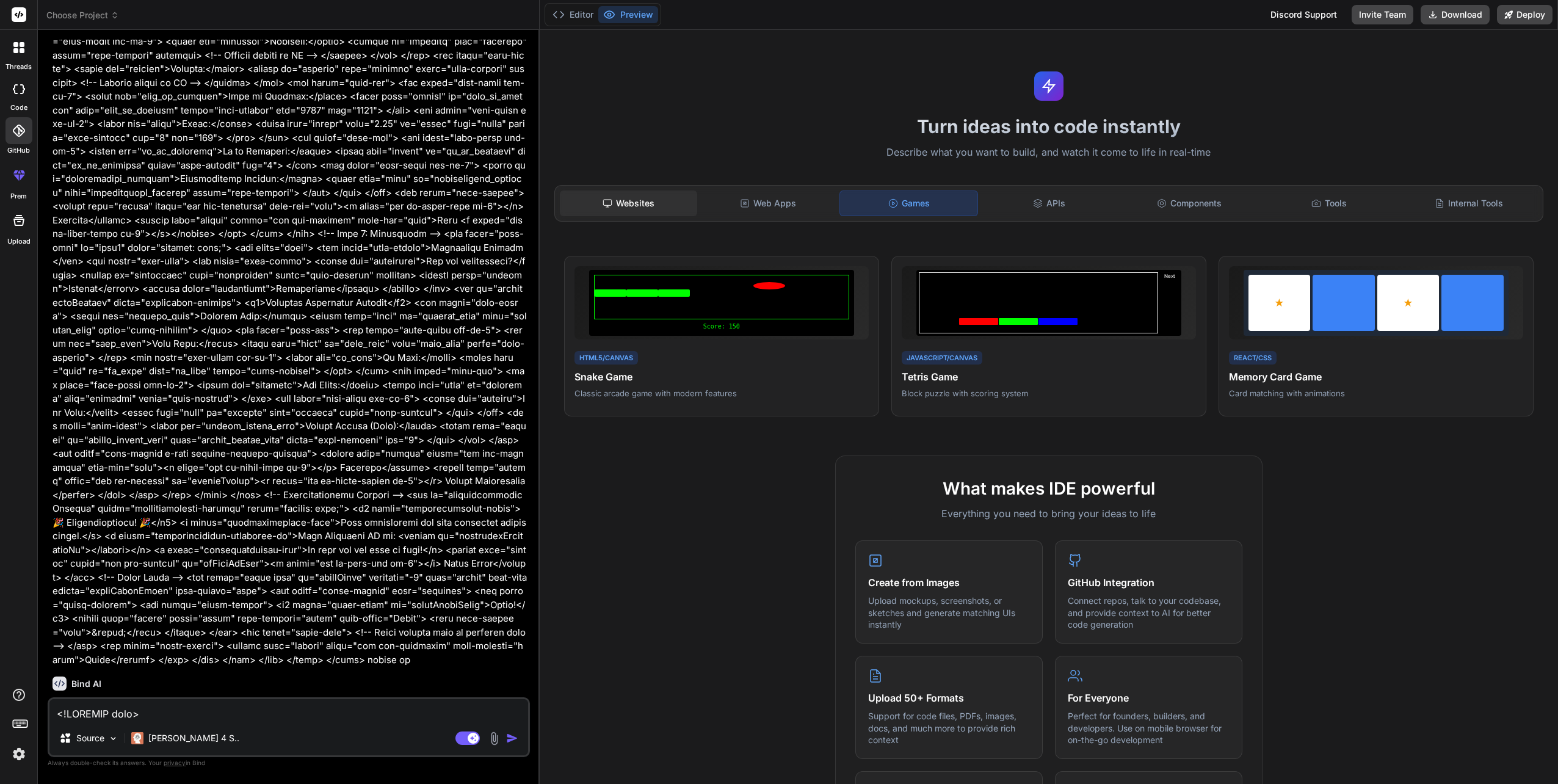
click at [637, 203] on div "Websites" at bounding box center [628, 204] width 137 height 26
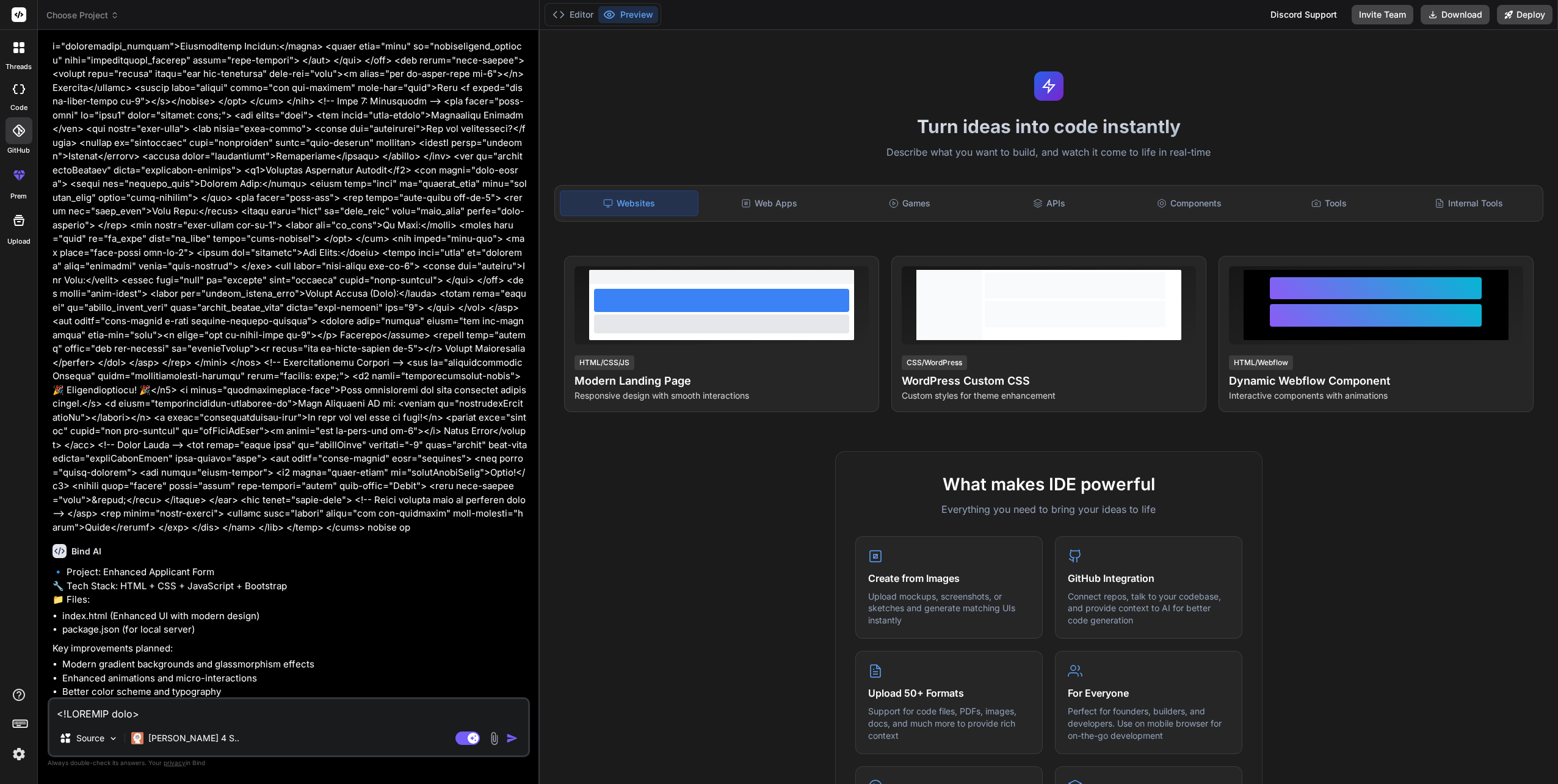
scroll to position [2566, 0]
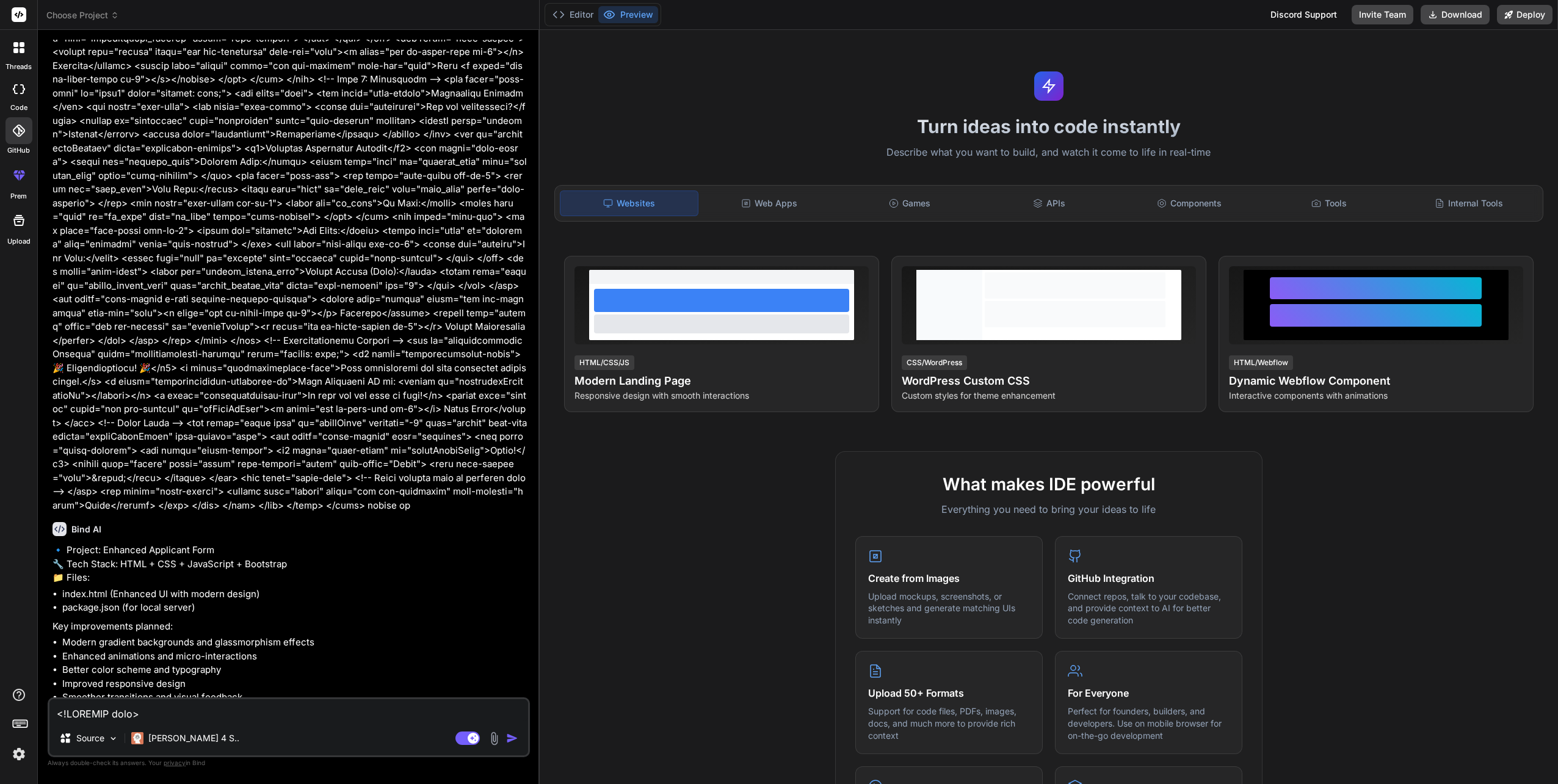
click at [491, 741] on img at bounding box center [494, 739] width 14 height 14
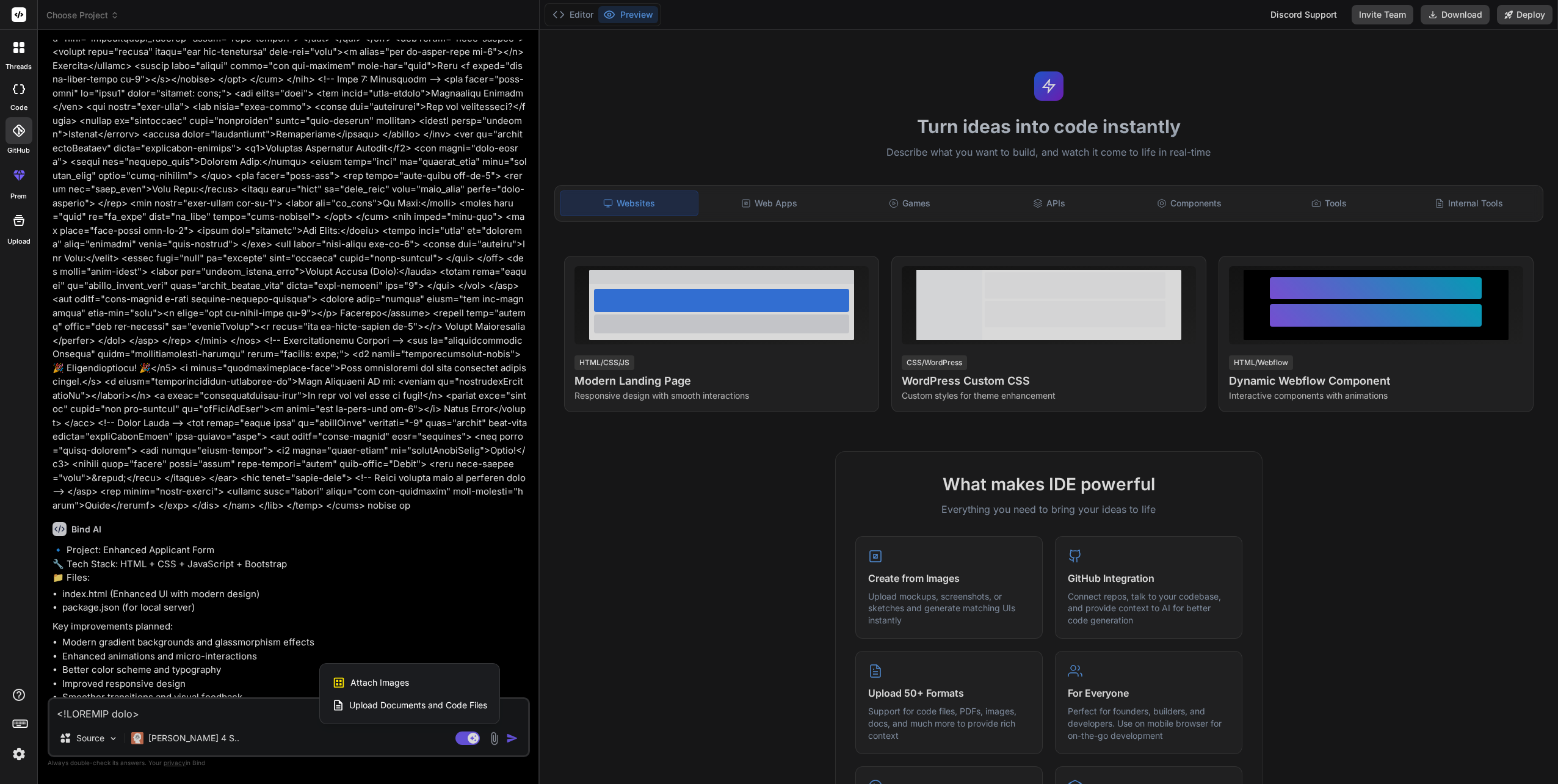
click at [475, 704] on span "Upload Documents and Code Files" at bounding box center [418, 705] width 138 height 12
type textarea "x"
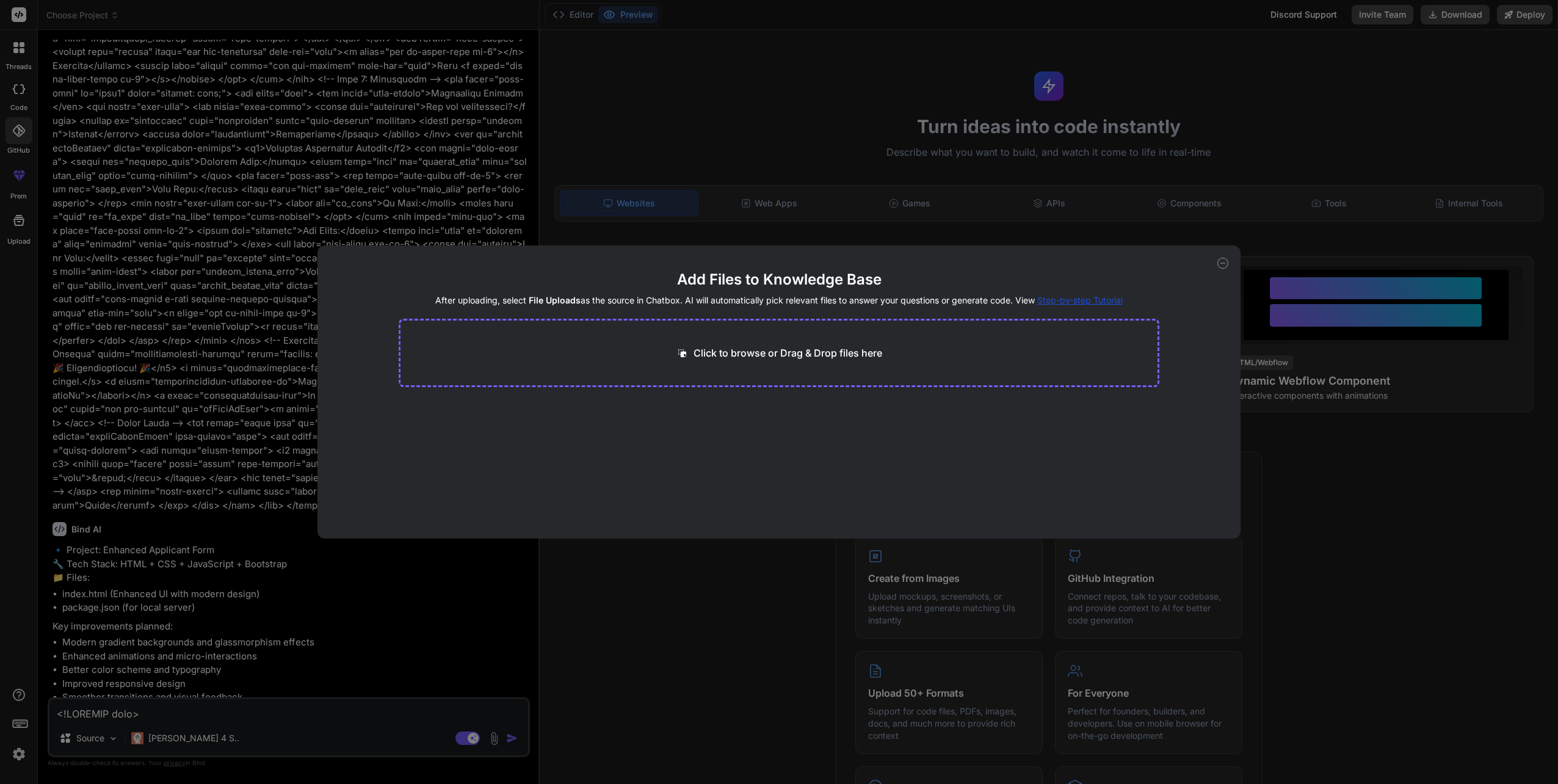
click at [651, 331] on div "Click to browse or Drag & Drop files here" at bounding box center [779, 352] width 761 height 68
click at [685, 345] on div "Click to browse or Drag & Drop files here" at bounding box center [778, 352] width 206 height 14
type input "C:\fakepath\index.php"
click at [12, 87] on div "Add Files to Knowledge Base After uploading, select File Uploads as the source …" at bounding box center [779, 392] width 1558 height 784
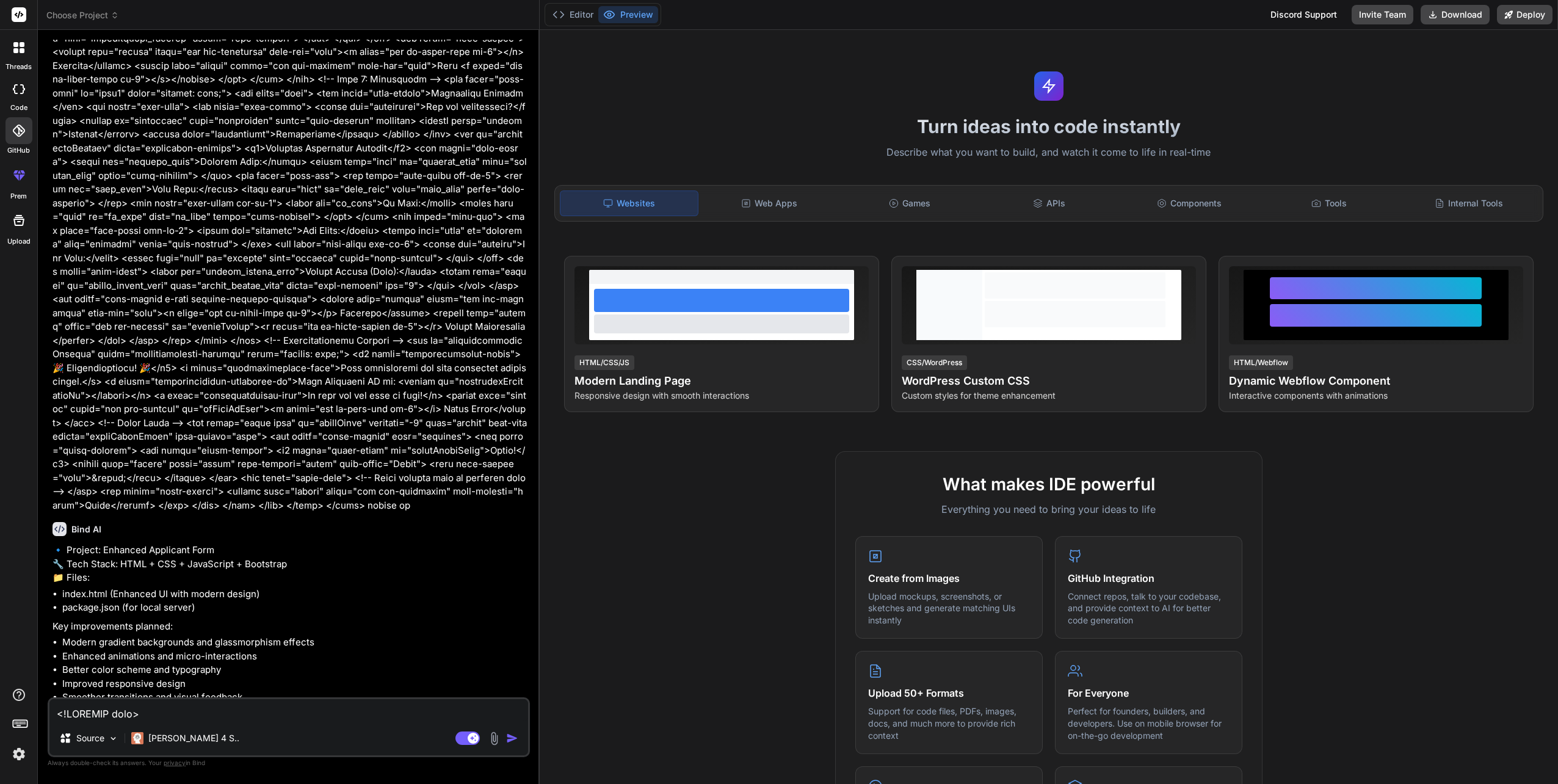
click at [12, 87] on div at bounding box center [19, 89] width 27 height 24
click at [19, 88] on icon at bounding box center [19, 89] width 12 height 10
click at [17, 93] on icon at bounding box center [15, 89] width 5 height 10
type textarea "x"
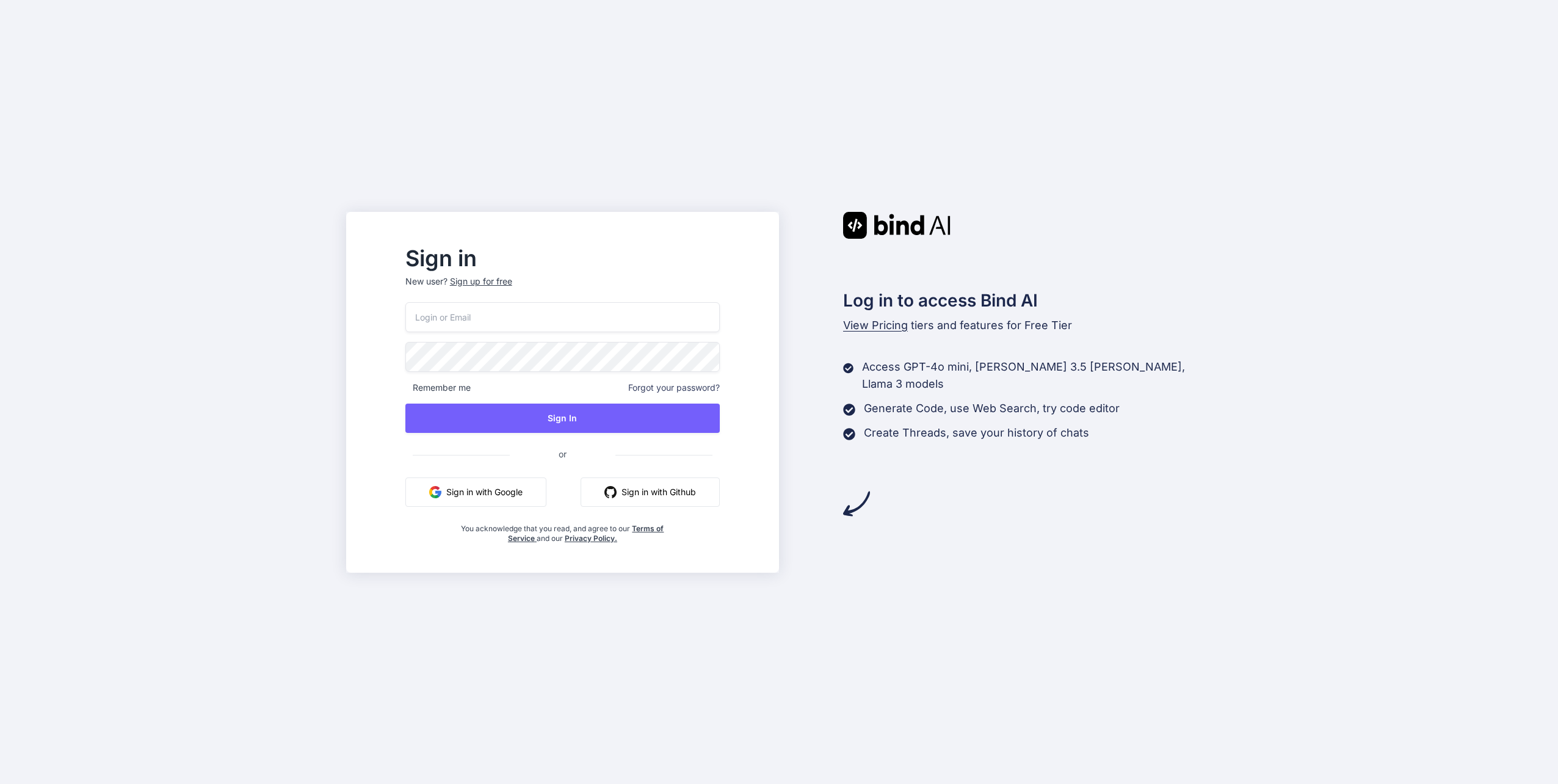
click at [514, 503] on button "Sign in with Google" at bounding box center [475, 492] width 141 height 29
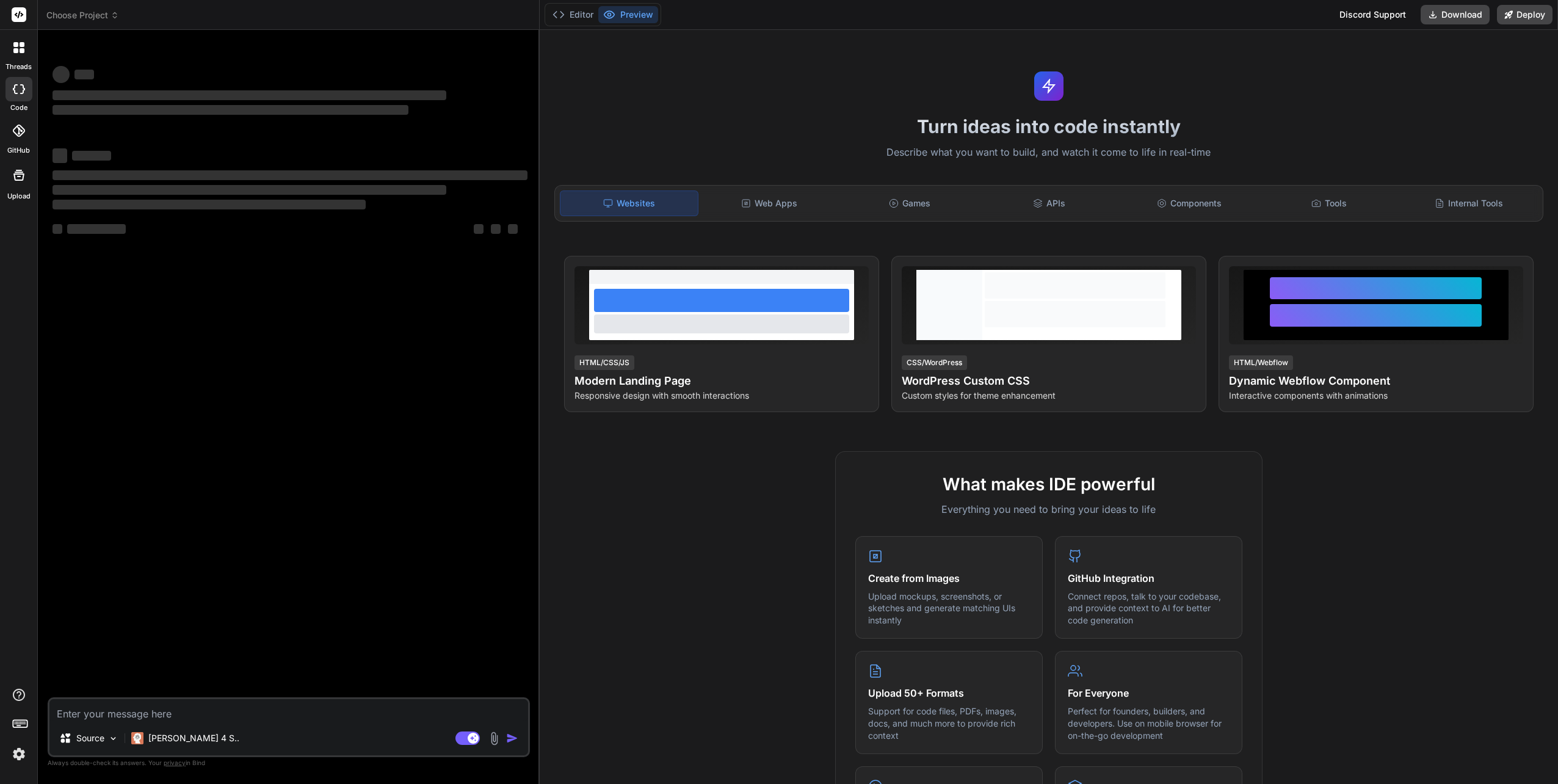
click at [19, 94] on icon at bounding box center [19, 89] width 12 height 10
click at [582, 24] on div "Editor Preview" at bounding box center [603, 14] width 117 height 23
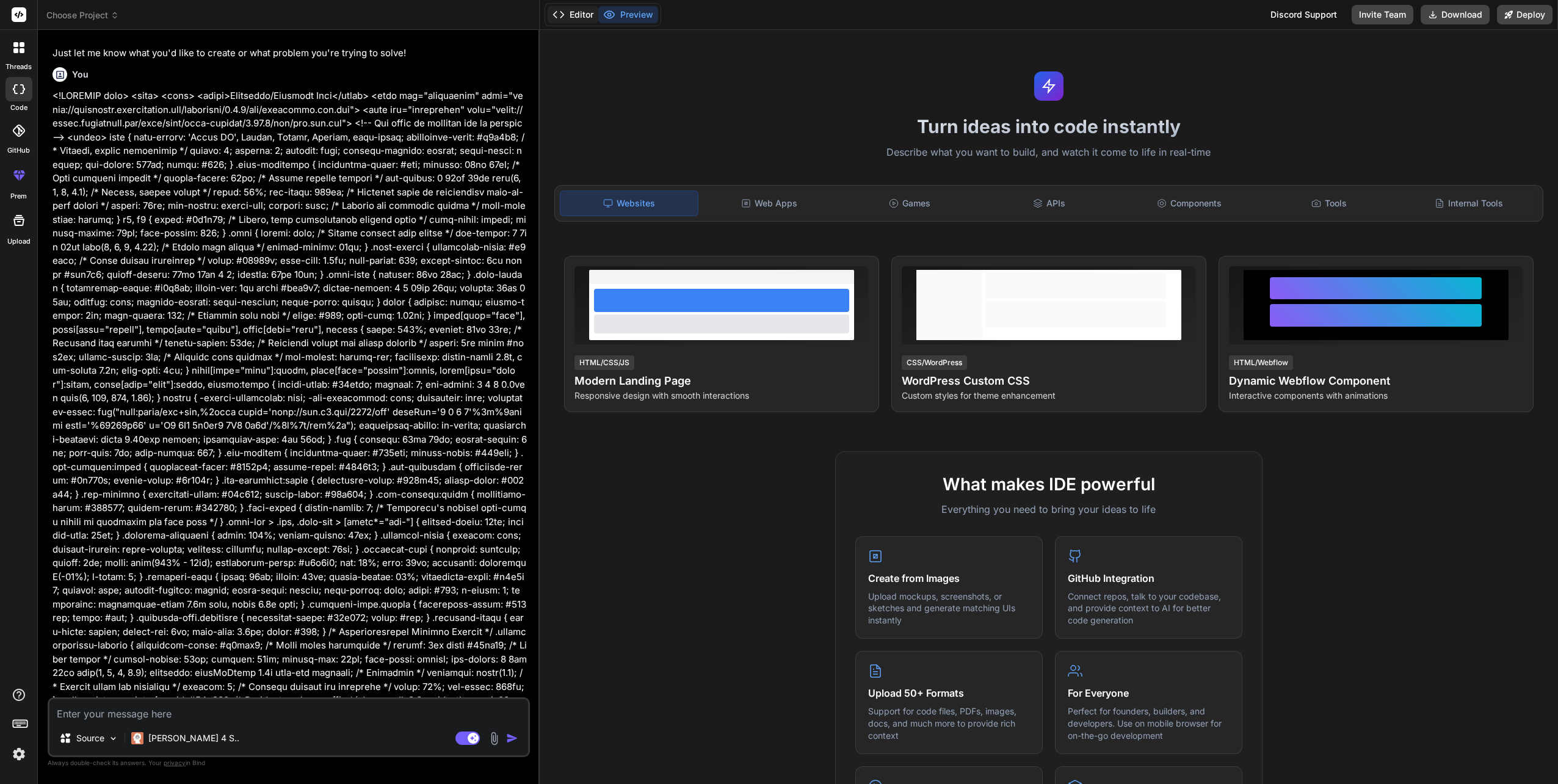
scroll to position [237, 0]
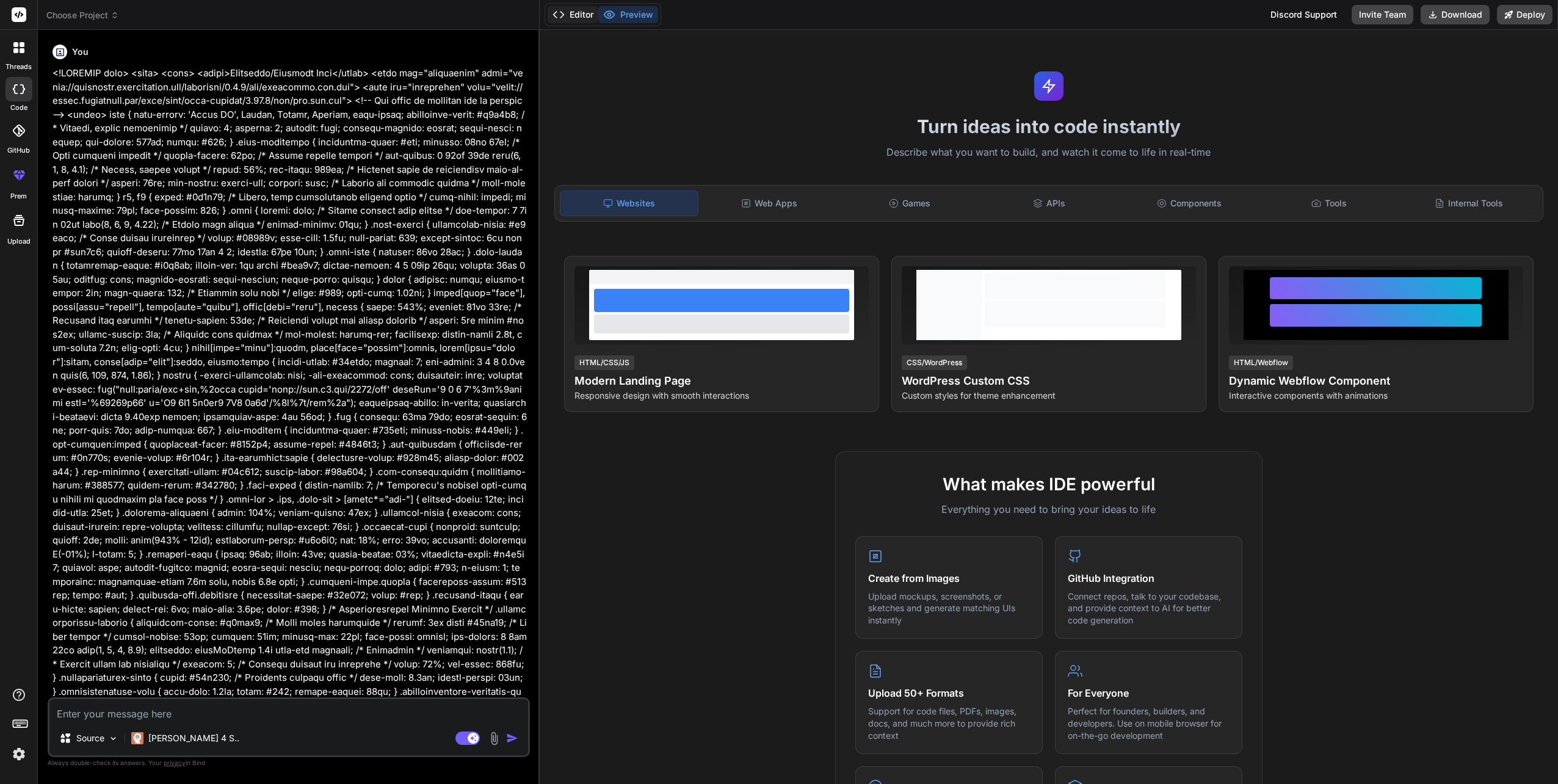
click at [580, 12] on button "Editor" at bounding box center [573, 14] width 50 height 17
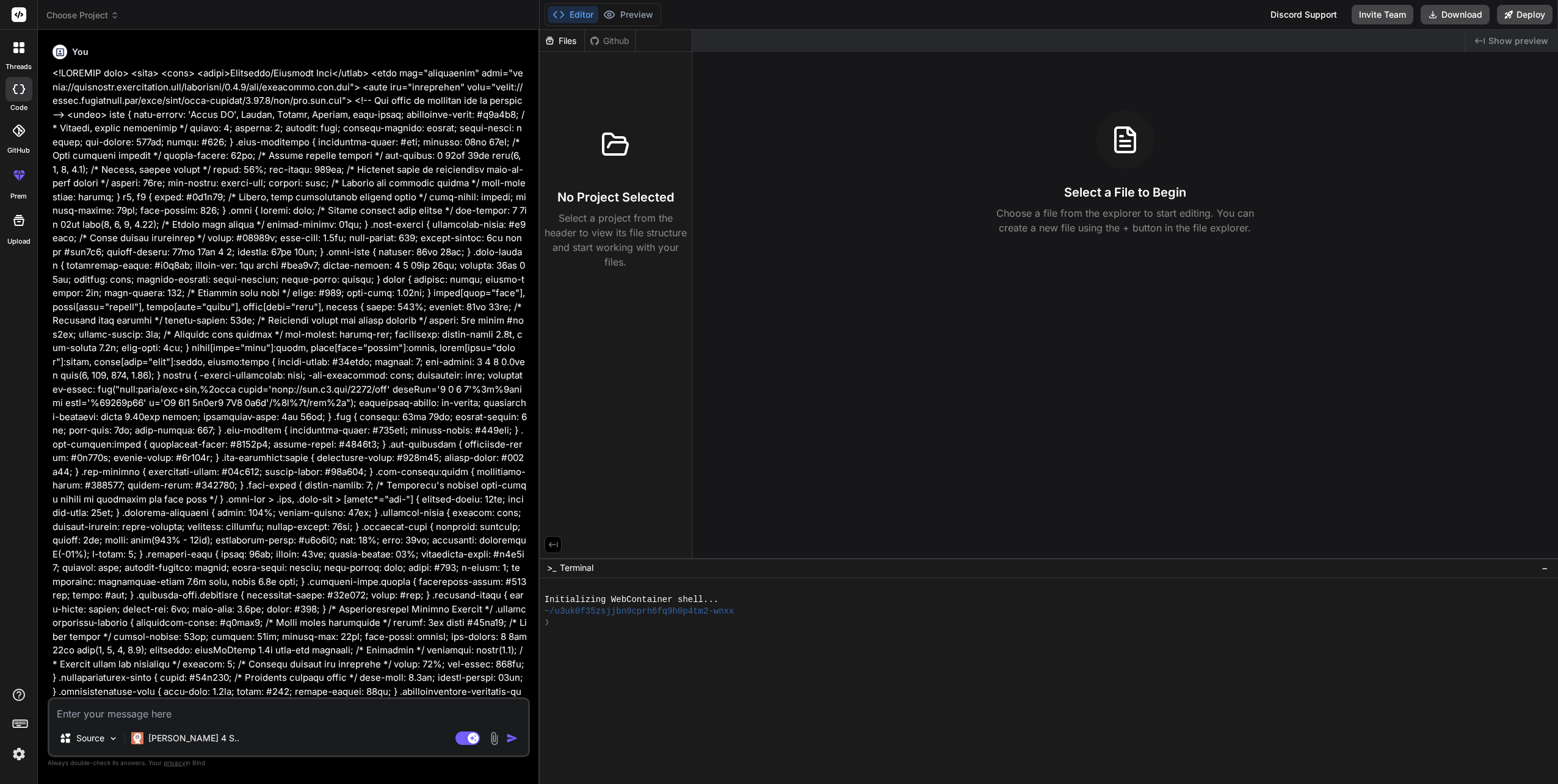
click at [808, 288] on div "Created with Pixso. Show preview Select a File to Begin Choose a file from the …" at bounding box center [1124, 294] width 865 height 528
click at [560, 40] on div "Files" at bounding box center [562, 40] width 45 height 12
click at [68, 55] on div "You" at bounding box center [290, 52] width 475 height 14
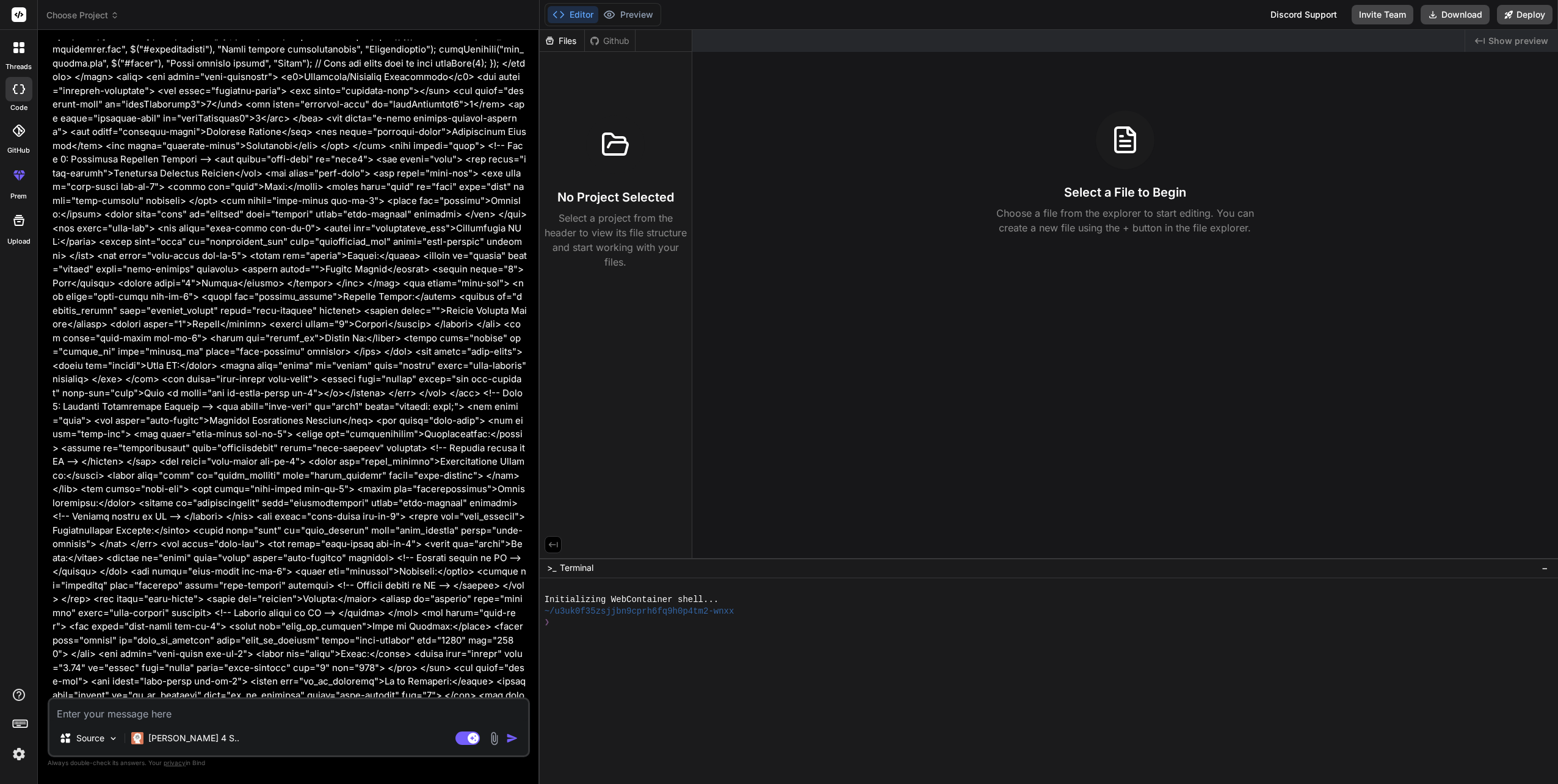
scroll to position [2069, 0]
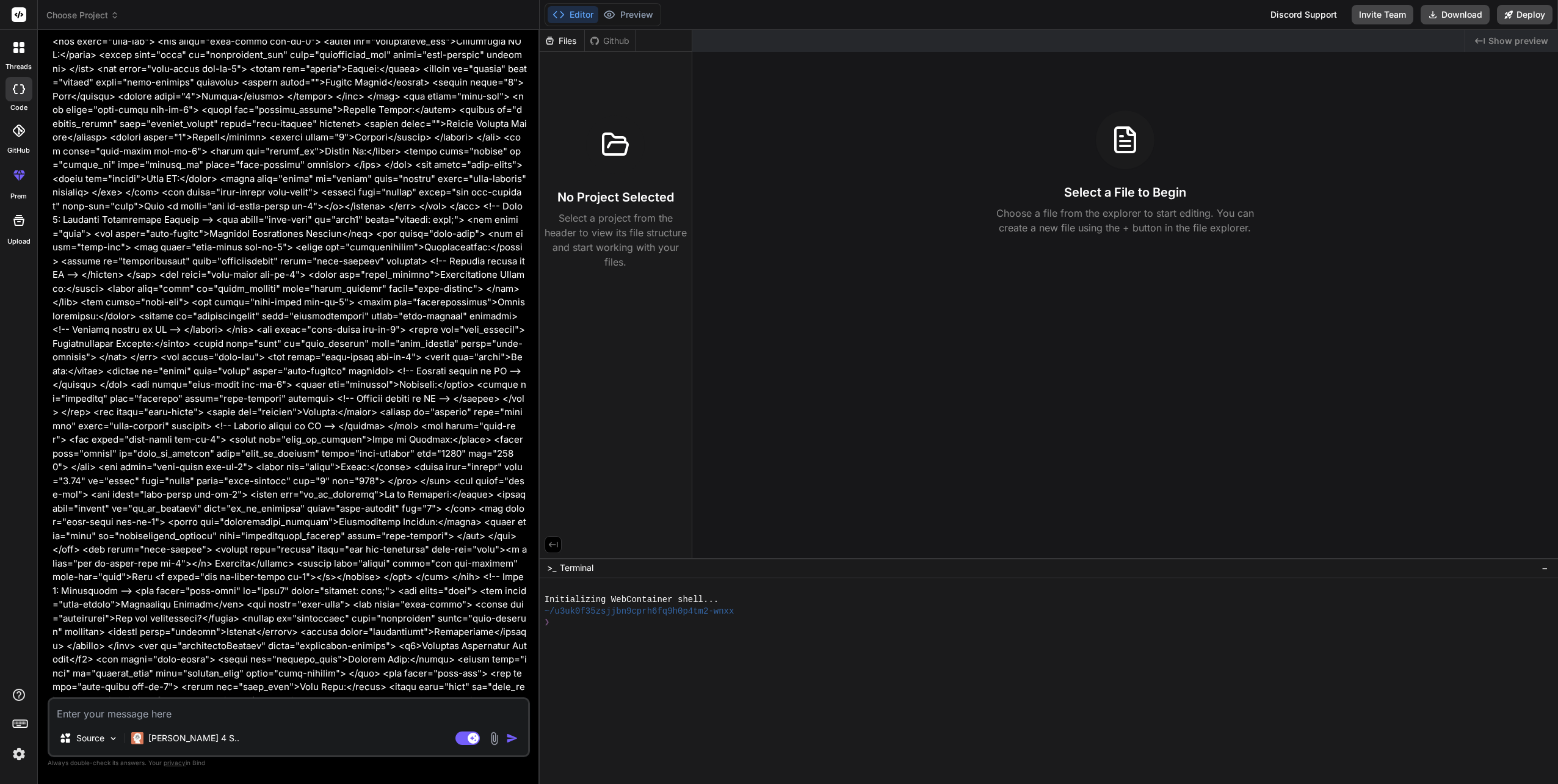
click at [22, 87] on icon at bounding box center [22, 89] width 5 height 10
type textarea "x"
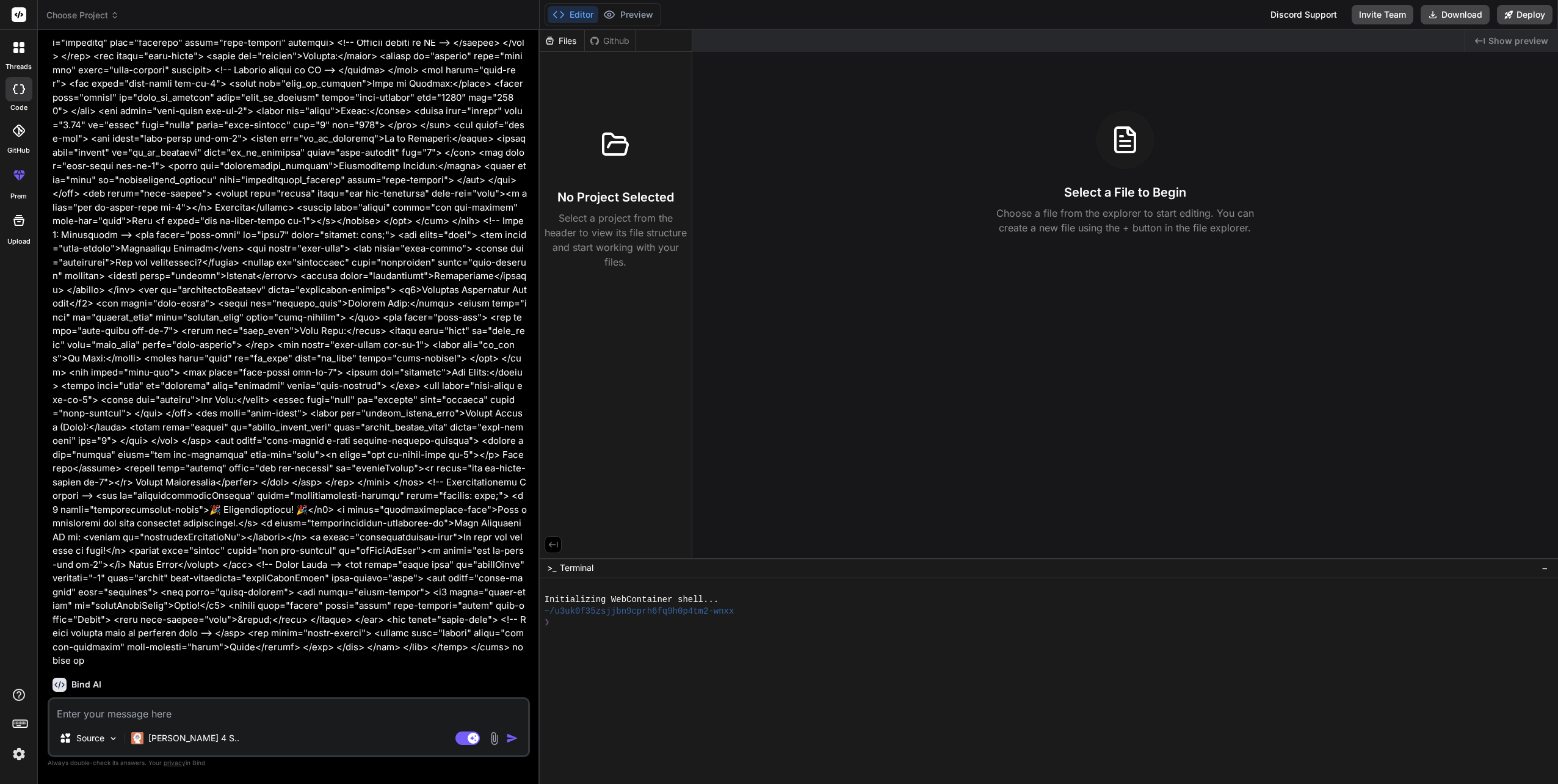
scroll to position [2566, 0]
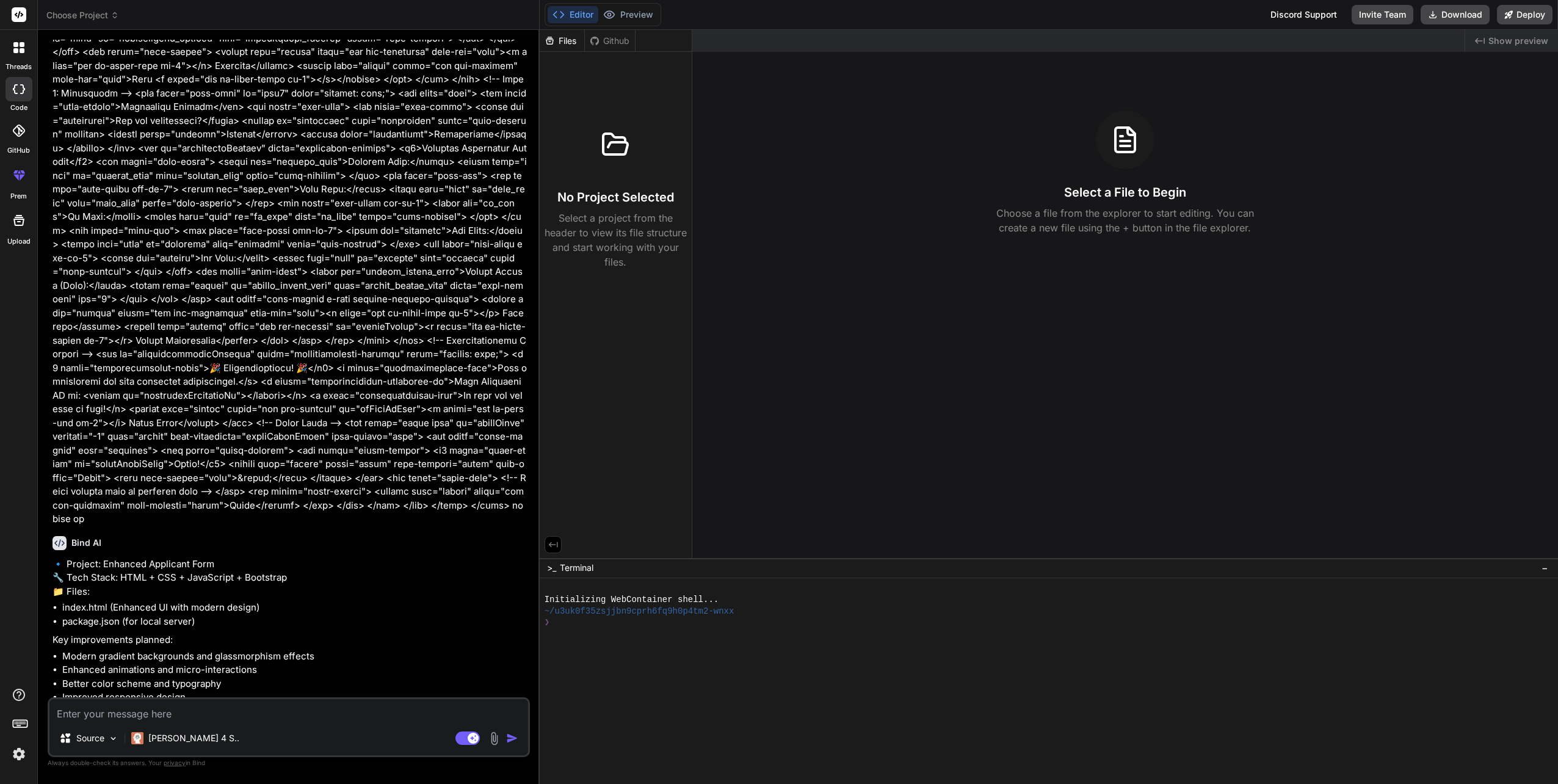
click at [199, 724] on div "Source Claude 4 S.. Agent Mode. When this toggle is activated, AI automatically…" at bounding box center [288, 726] width 482 height 60
click at [131, 713] on textarea at bounding box center [288, 710] width 478 height 22
type textarea "o"
type textarea "x"
type textarea "ok"
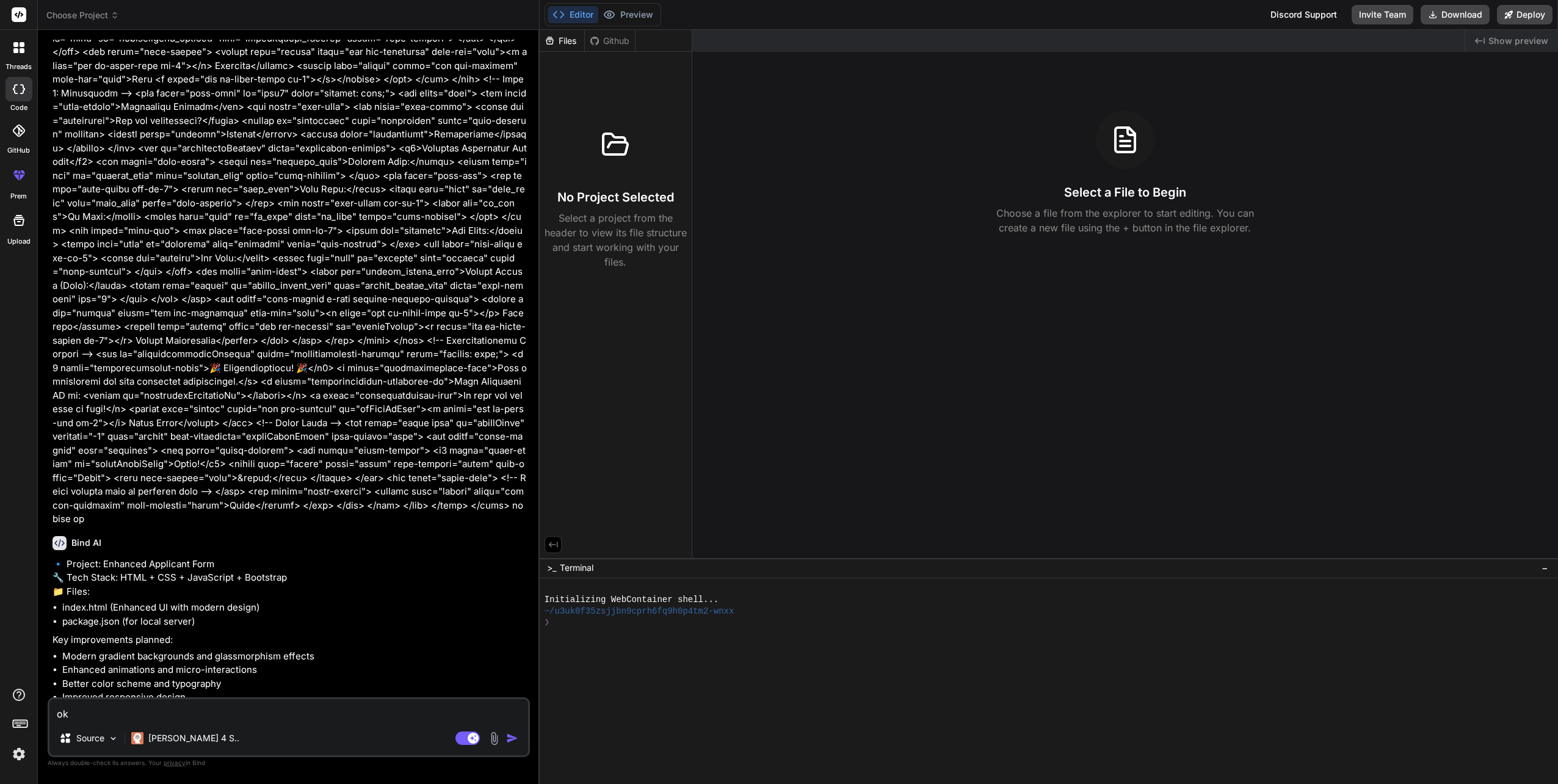
type textarea "x"
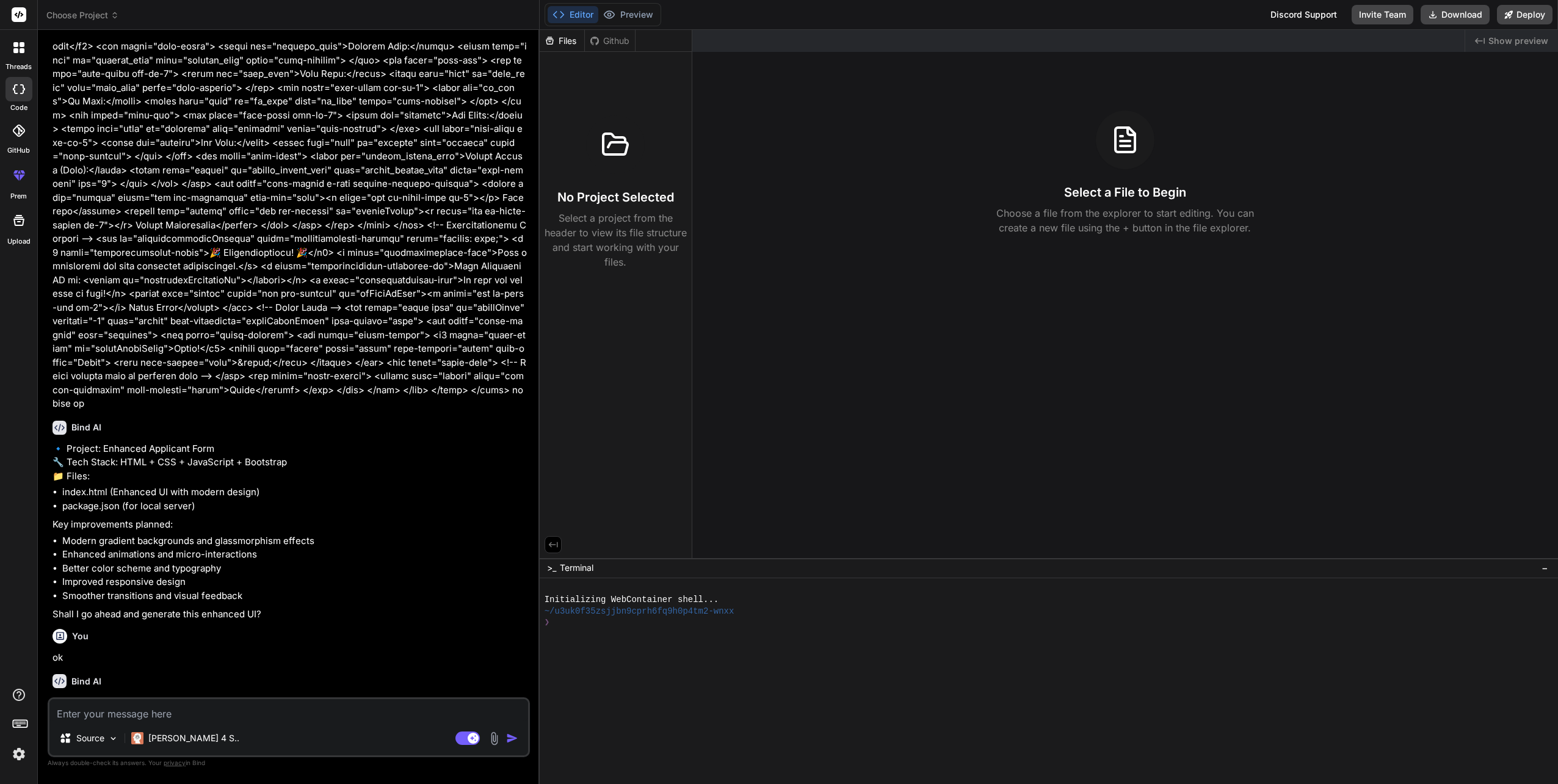
scroll to position [2692, 0]
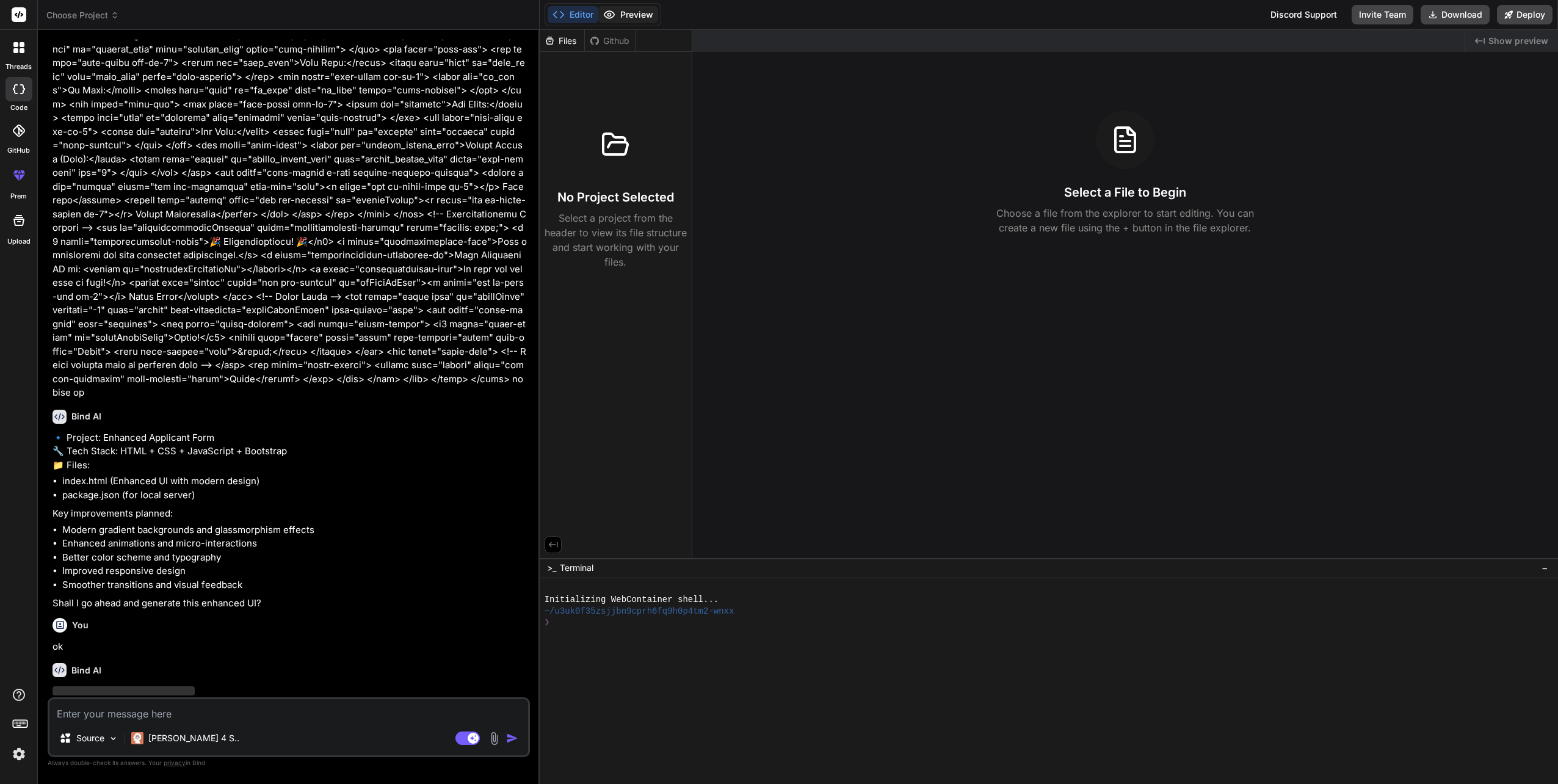
click at [635, 21] on button "Preview" at bounding box center [628, 14] width 60 height 17
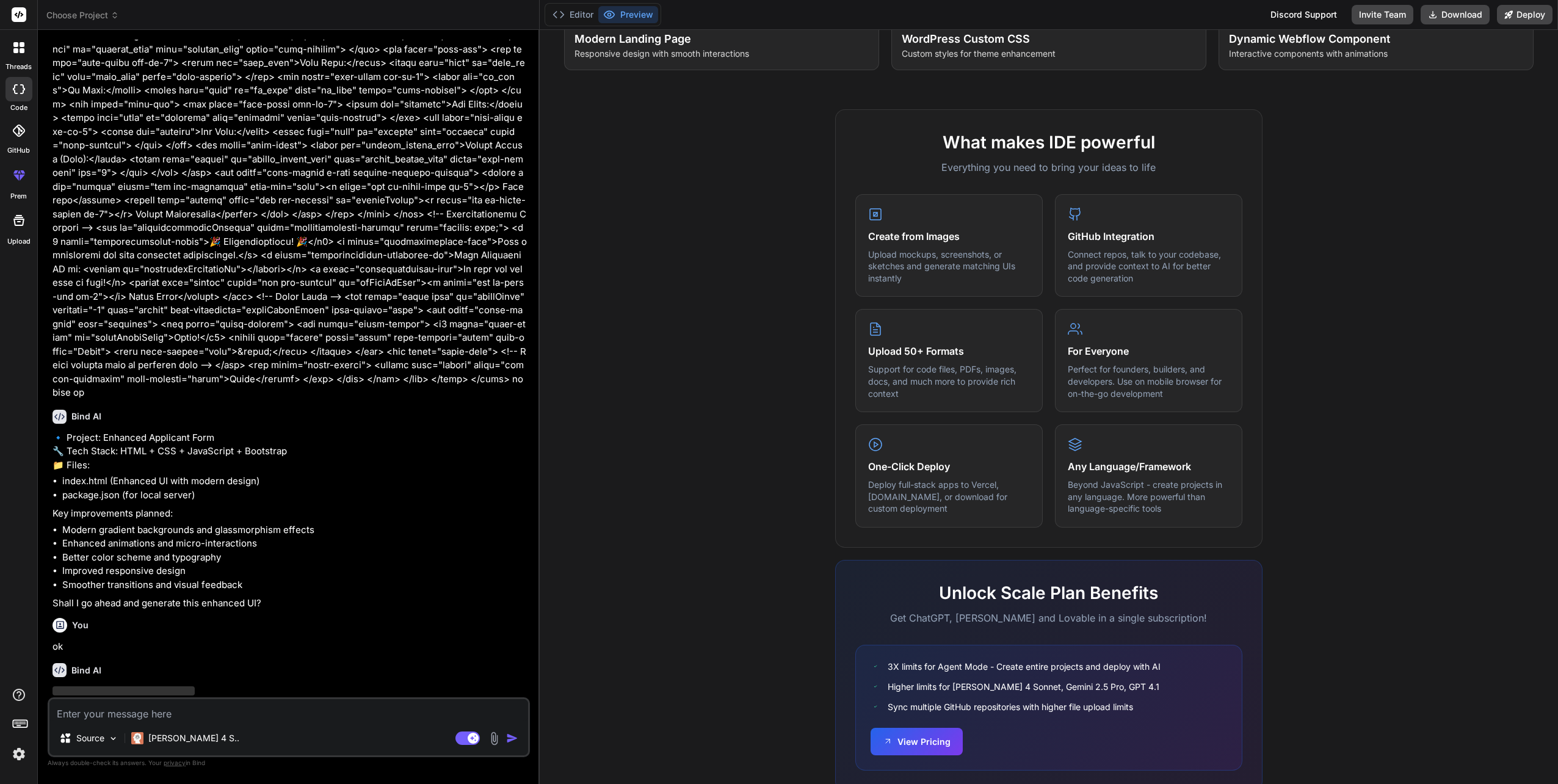
scroll to position [376, 0]
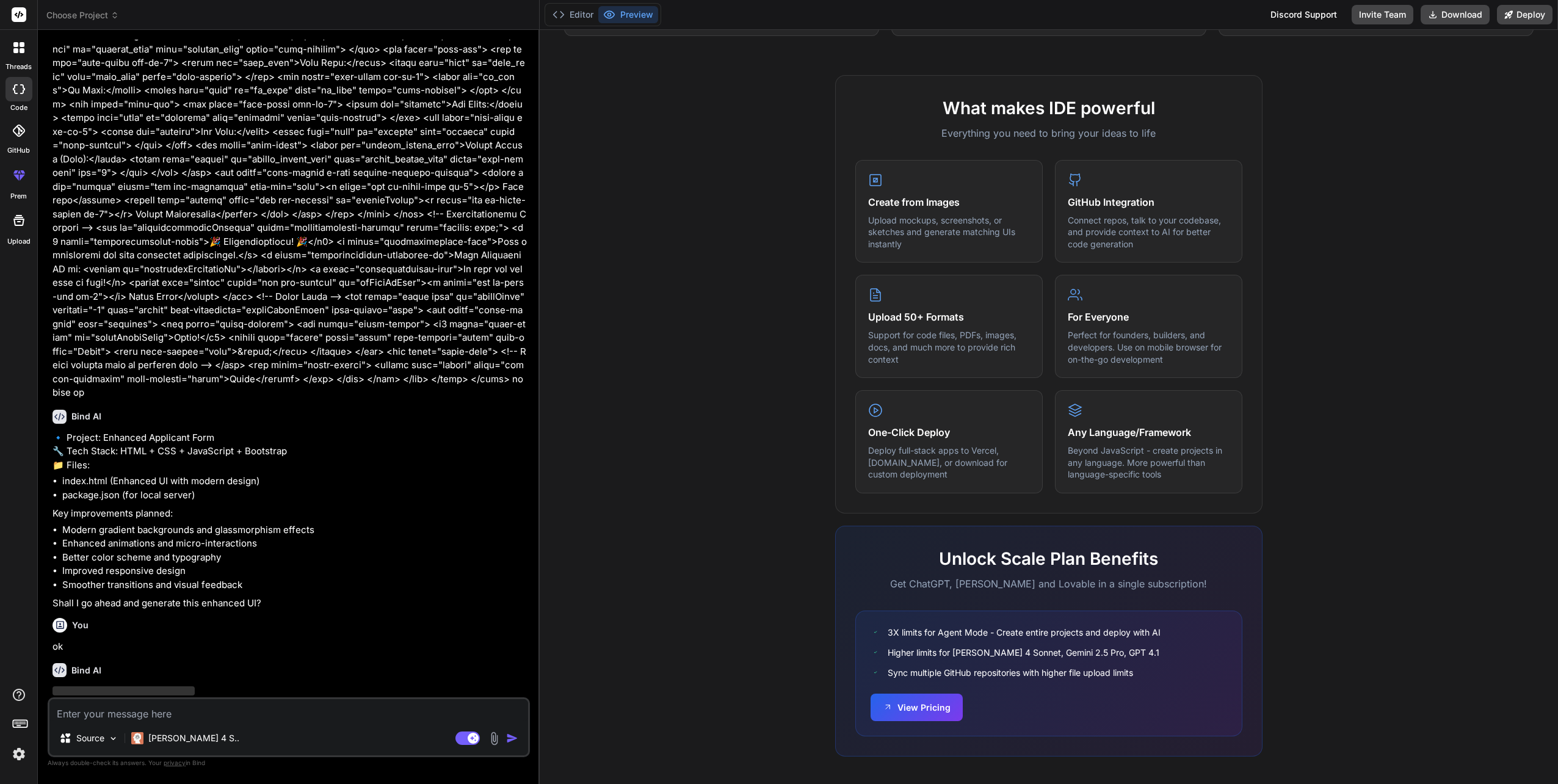
type textarea "x"
